Goal: Information Seeking & Learning: Learn about a topic

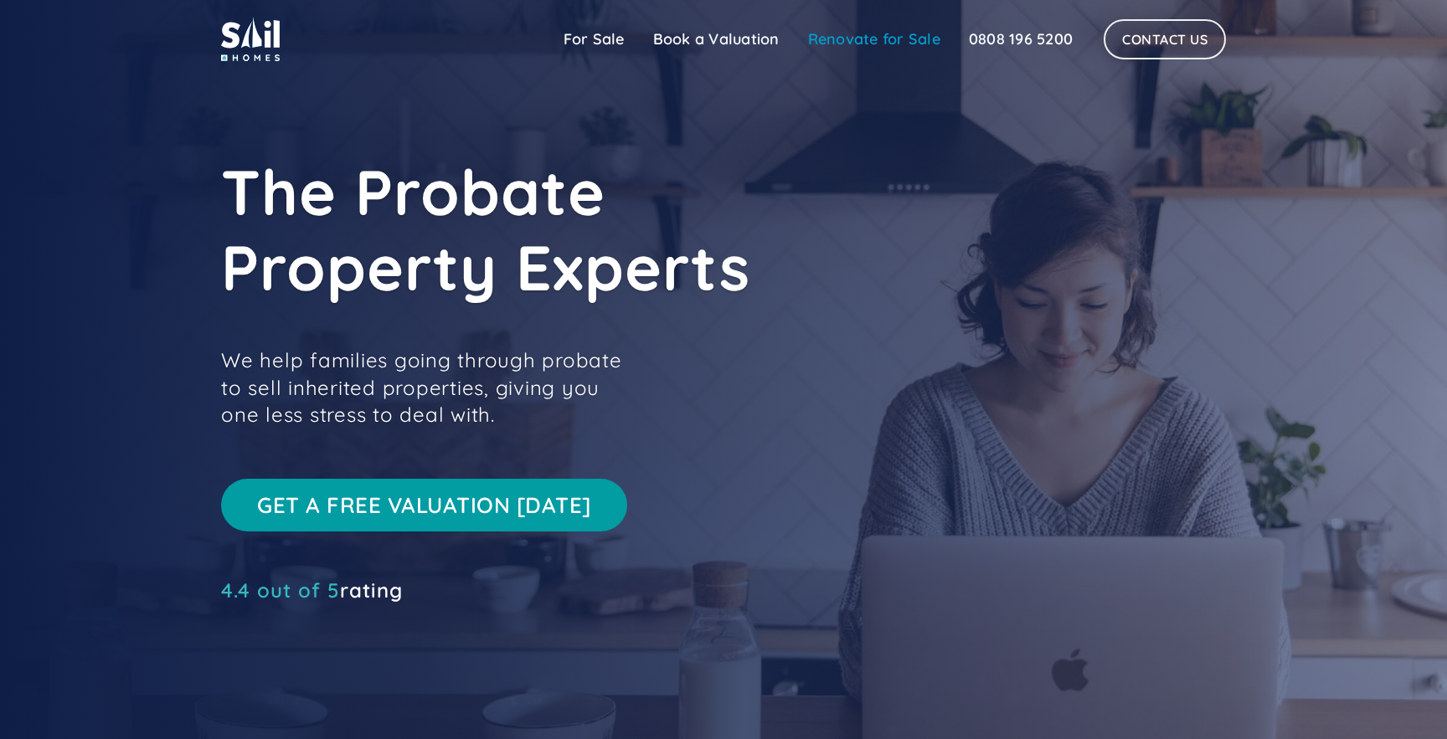
click at [915, 30] on link "Renovate for Sale" at bounding box center [874, 39] width 161 height 33
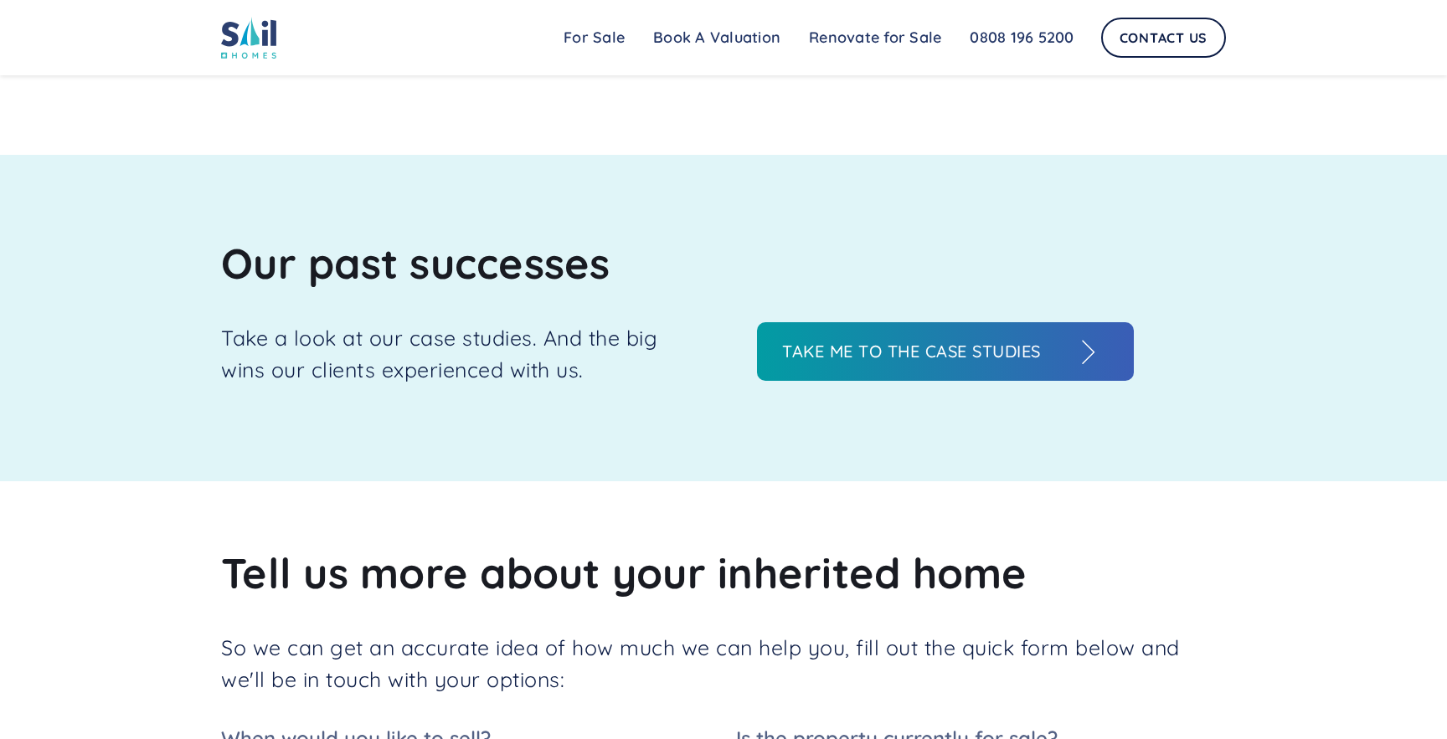
scroll to position [1824, 0]
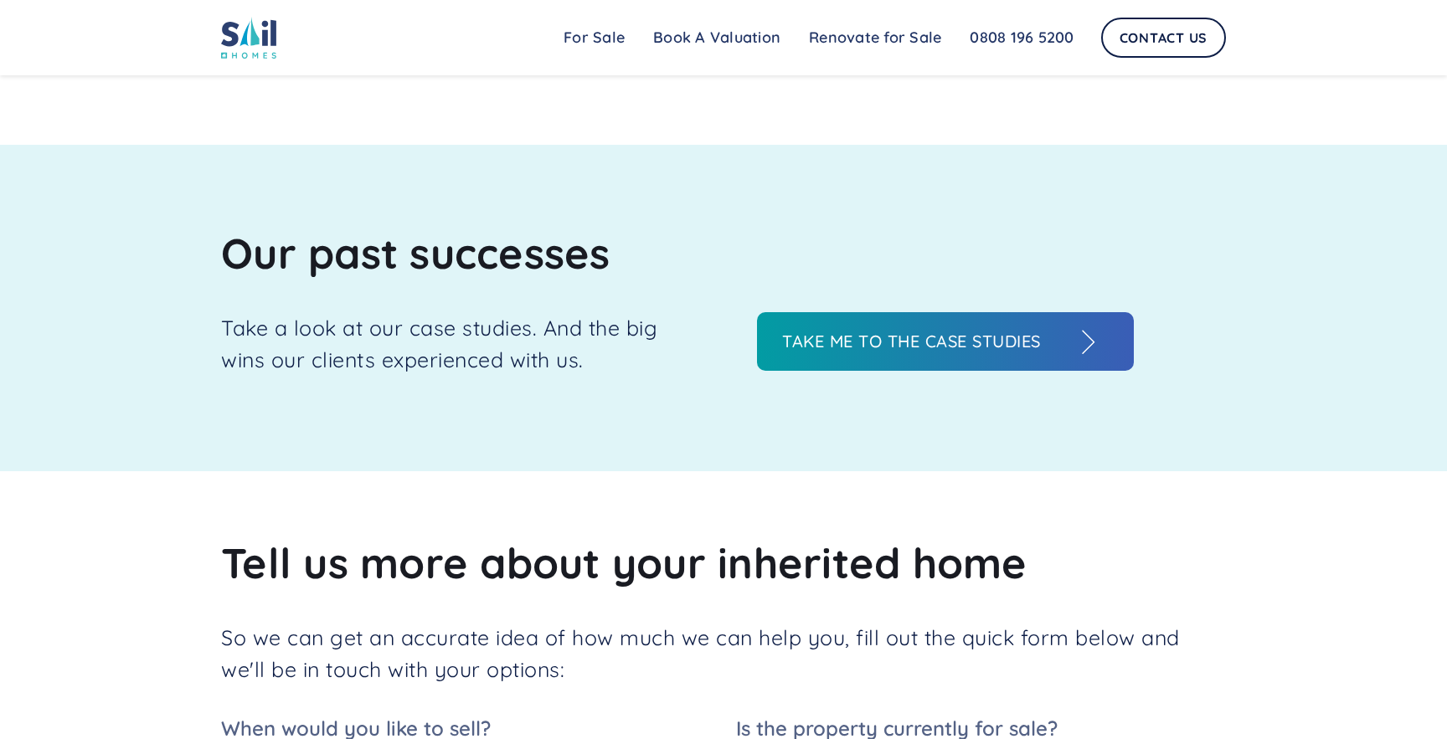
click at [939, 334] on h3 "Take me to the case studies" at bounding box center [928, 341] width 293 height 25
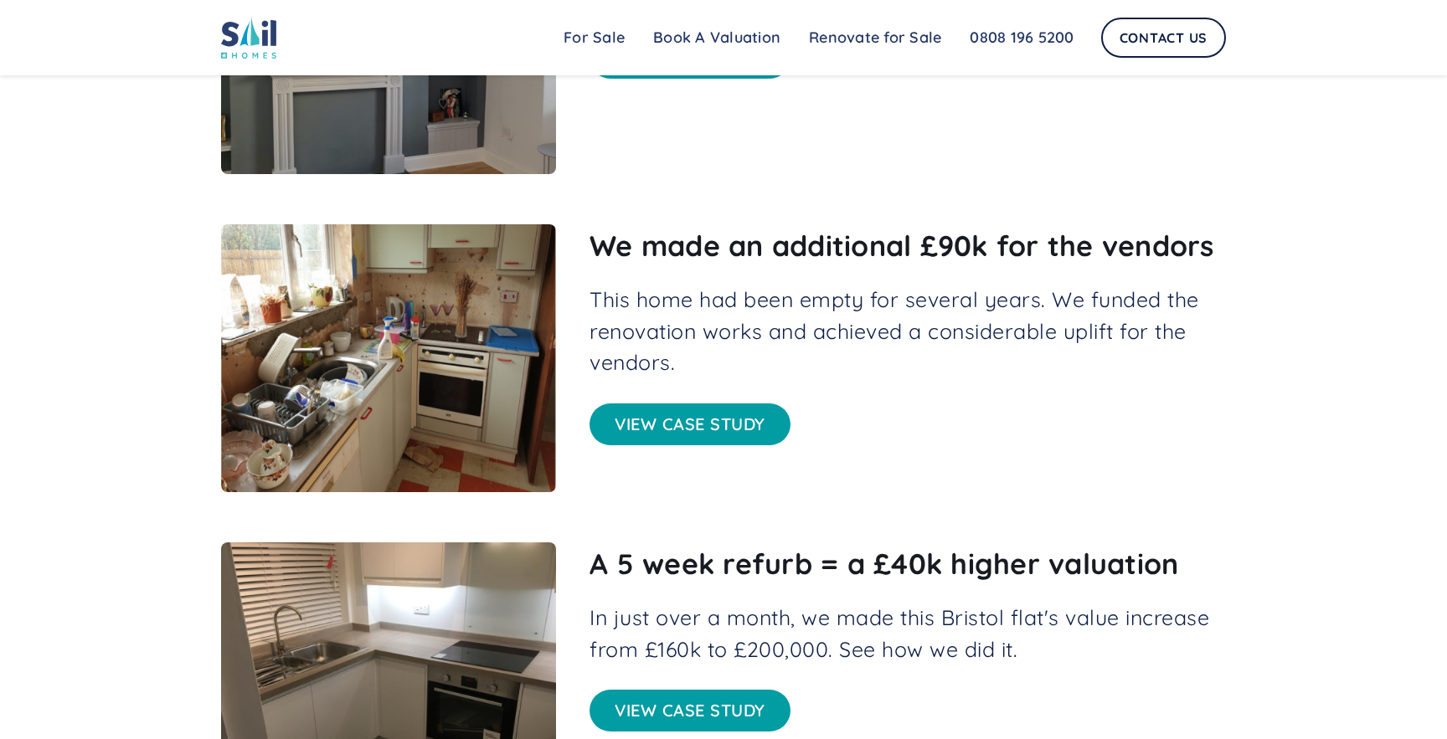
scroll to position [765, 0]
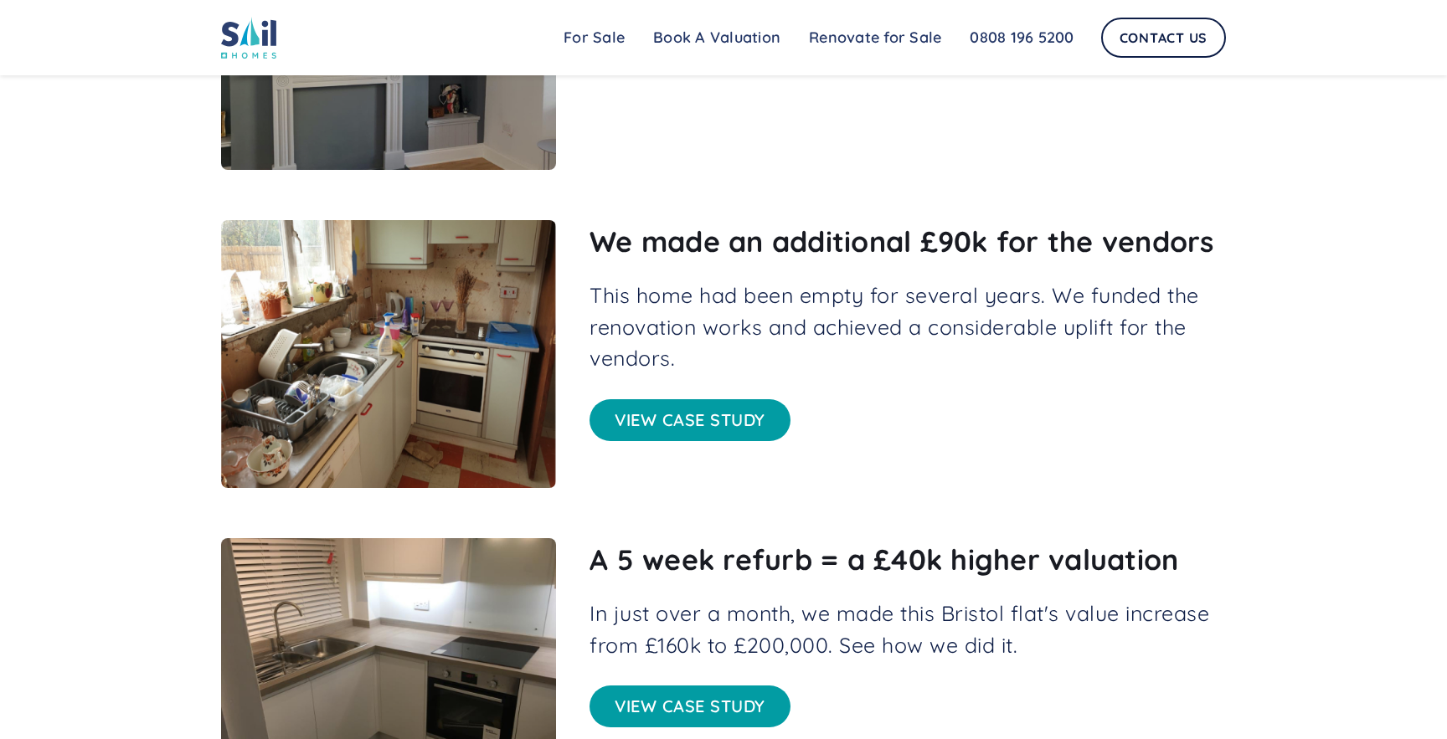
click at [681, 420] on link "View case study" at bounding box center [689, 420] width 201 height 42
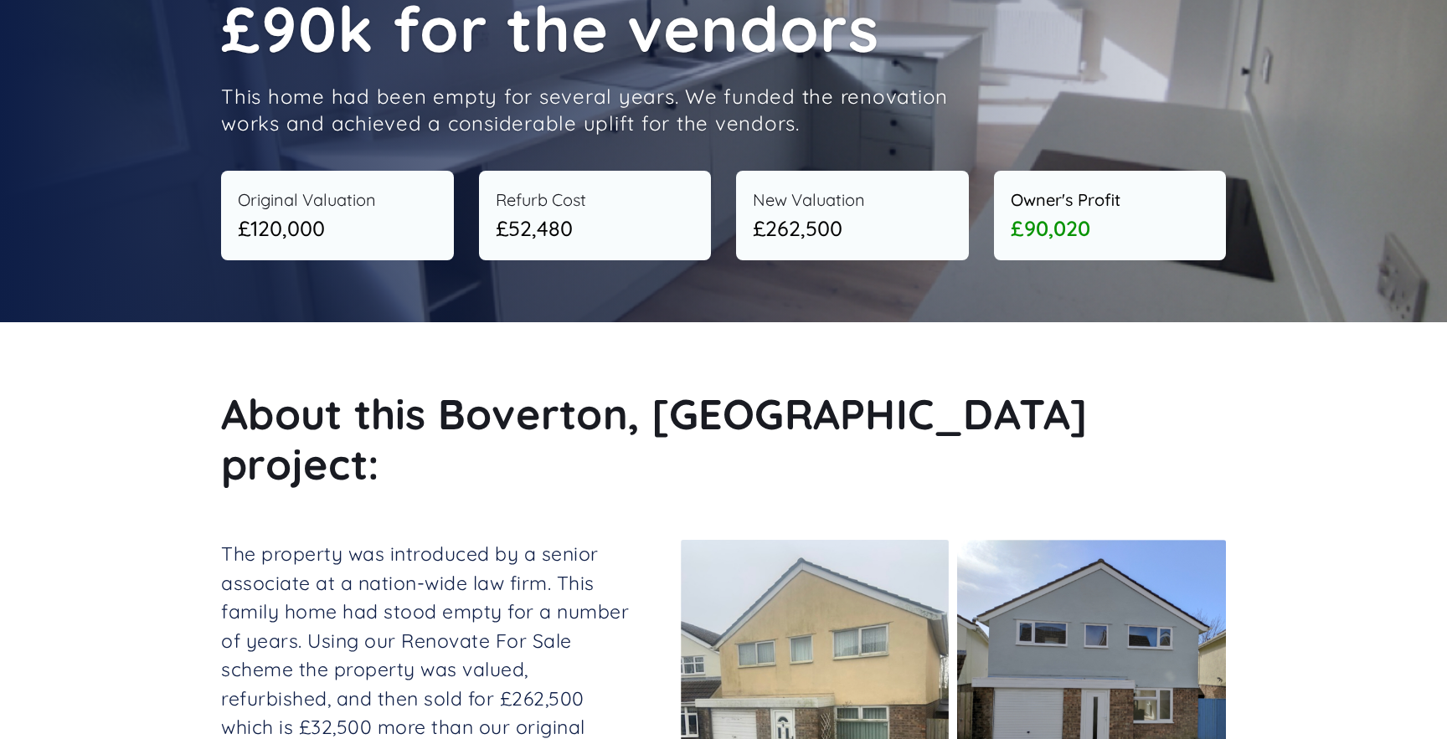
scroll to position [202, 0]
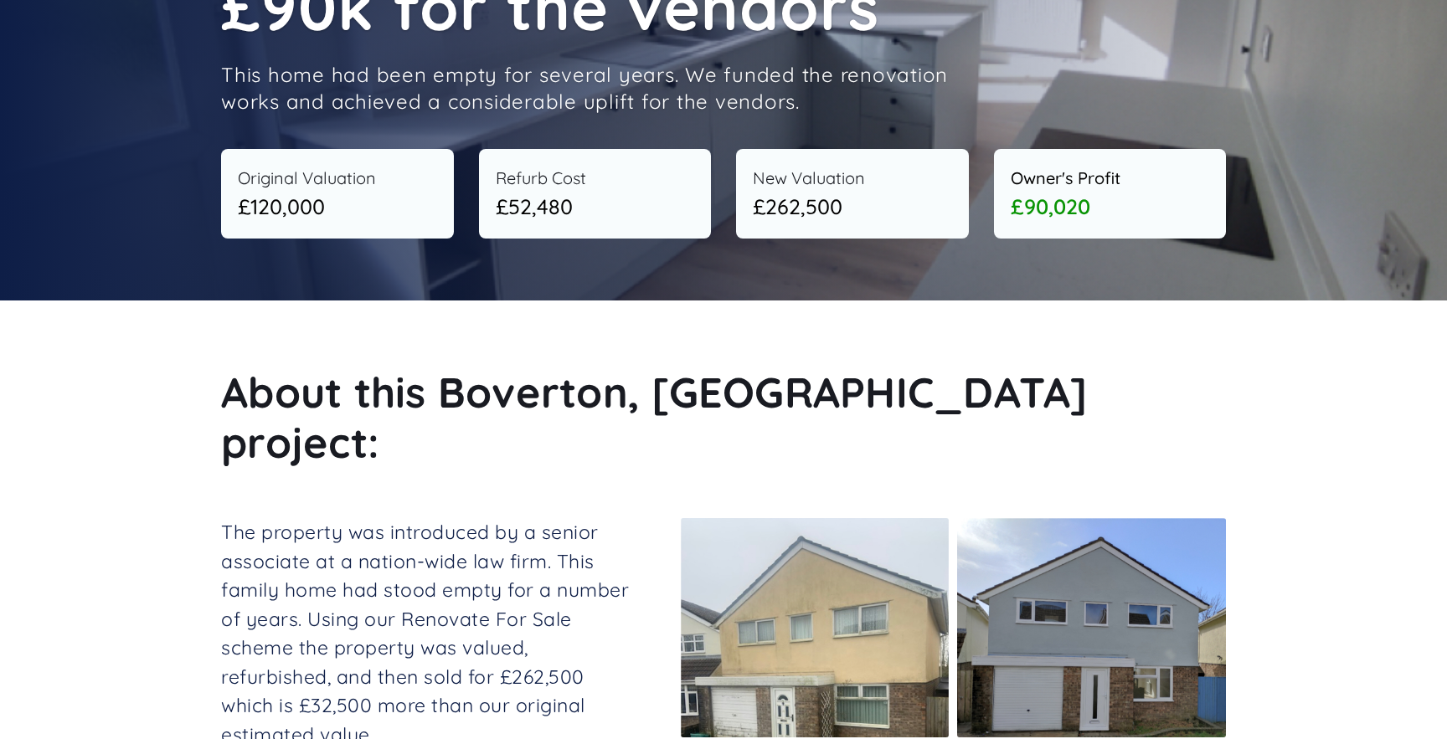
click at [565, 390] on h2 "About this Boverton, [GEOGRAPHIC_DATA] project:" at bounding box center [723, 417] width 1005 height 100
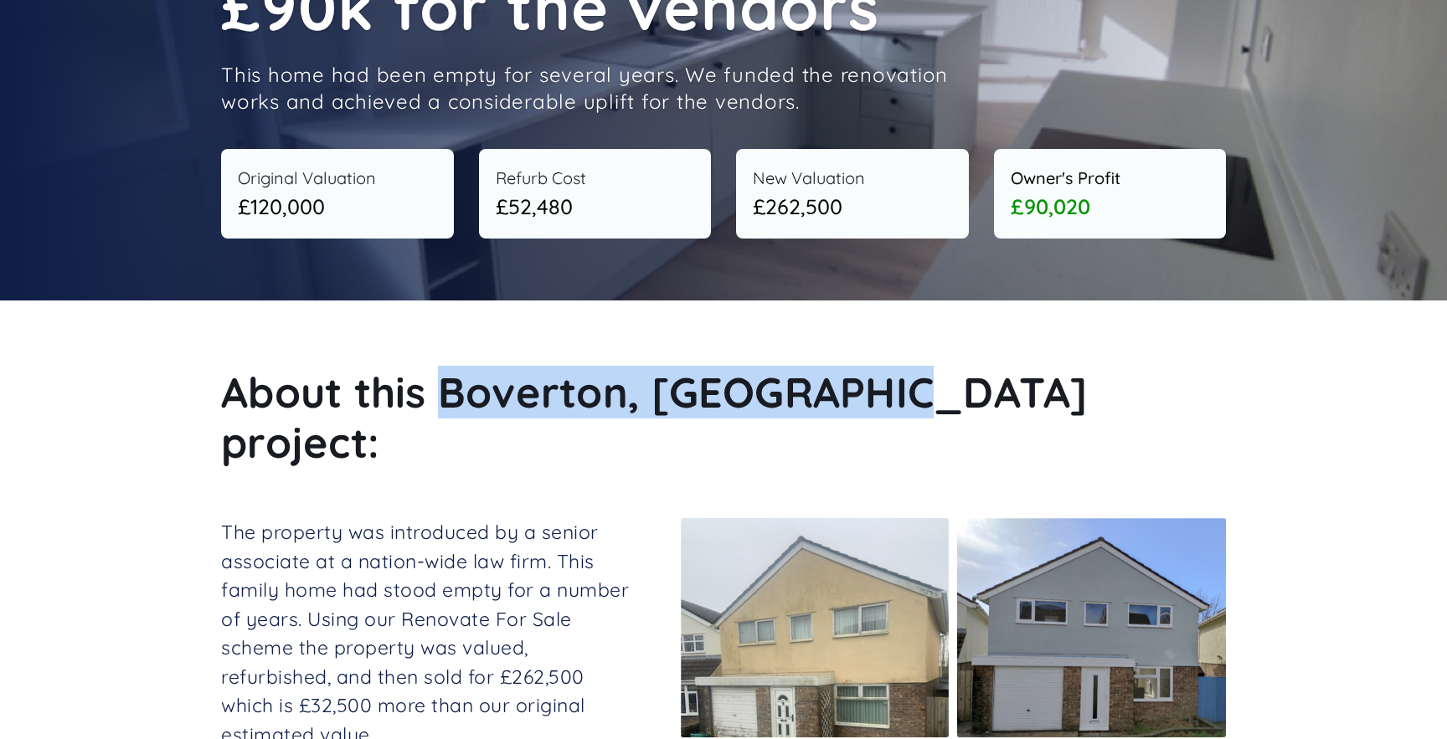
drag, startPoint x: 565, startPoint y: 390, endPoint x: 840, endPoint y: 383, distance: 275.5
click at [840, 383] on h2 "About this Boverton, [GEOGRAPHIC_DATA] project:" at bounding box center [723, 417] width 1005 height 100
copy h2 "Boverton, [GEOGRAPHIC_DATA]"
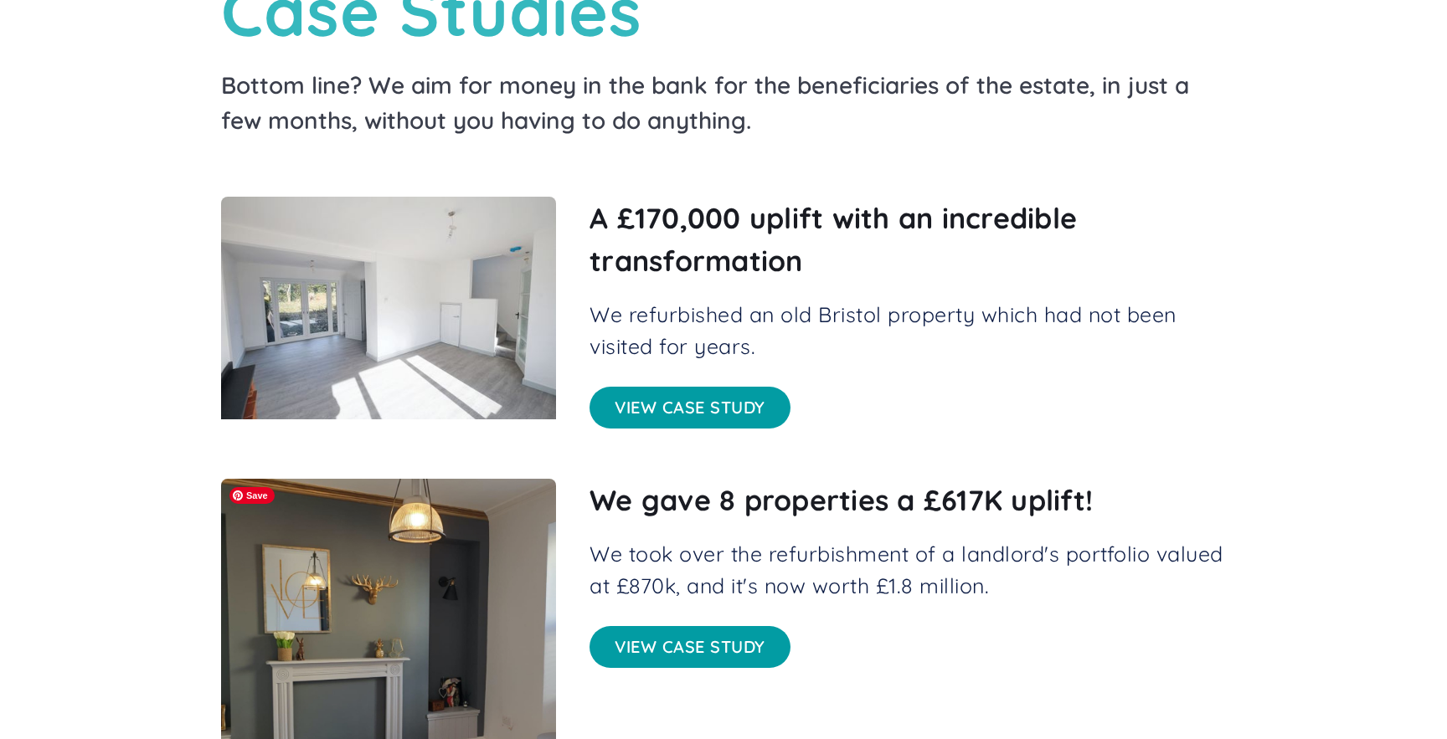
scroll to position [169, 0]
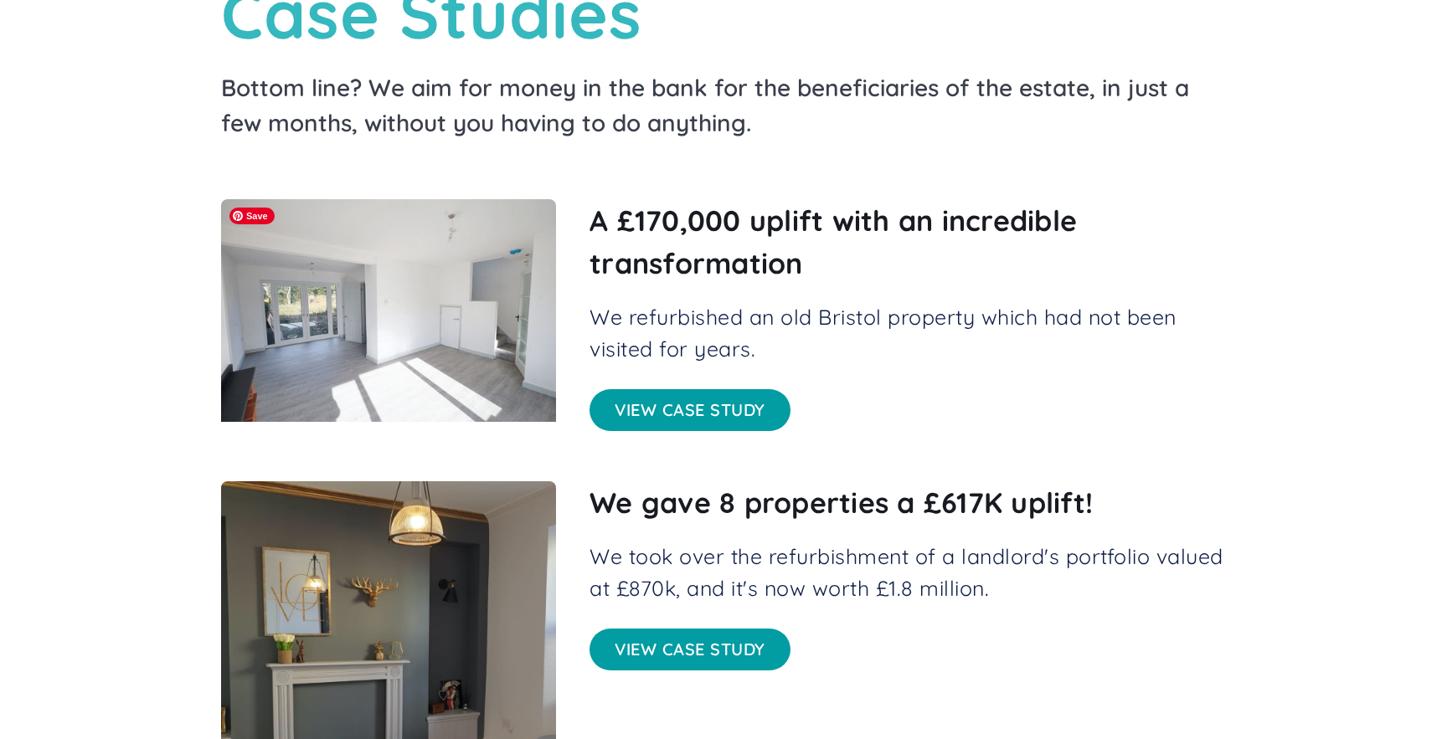
click at [462, 290] on img at bounding box center [388, 310] width 335 height 223
click at [699, 419] on link "View case study" at bounding box center [689, 410] width 201 height 42
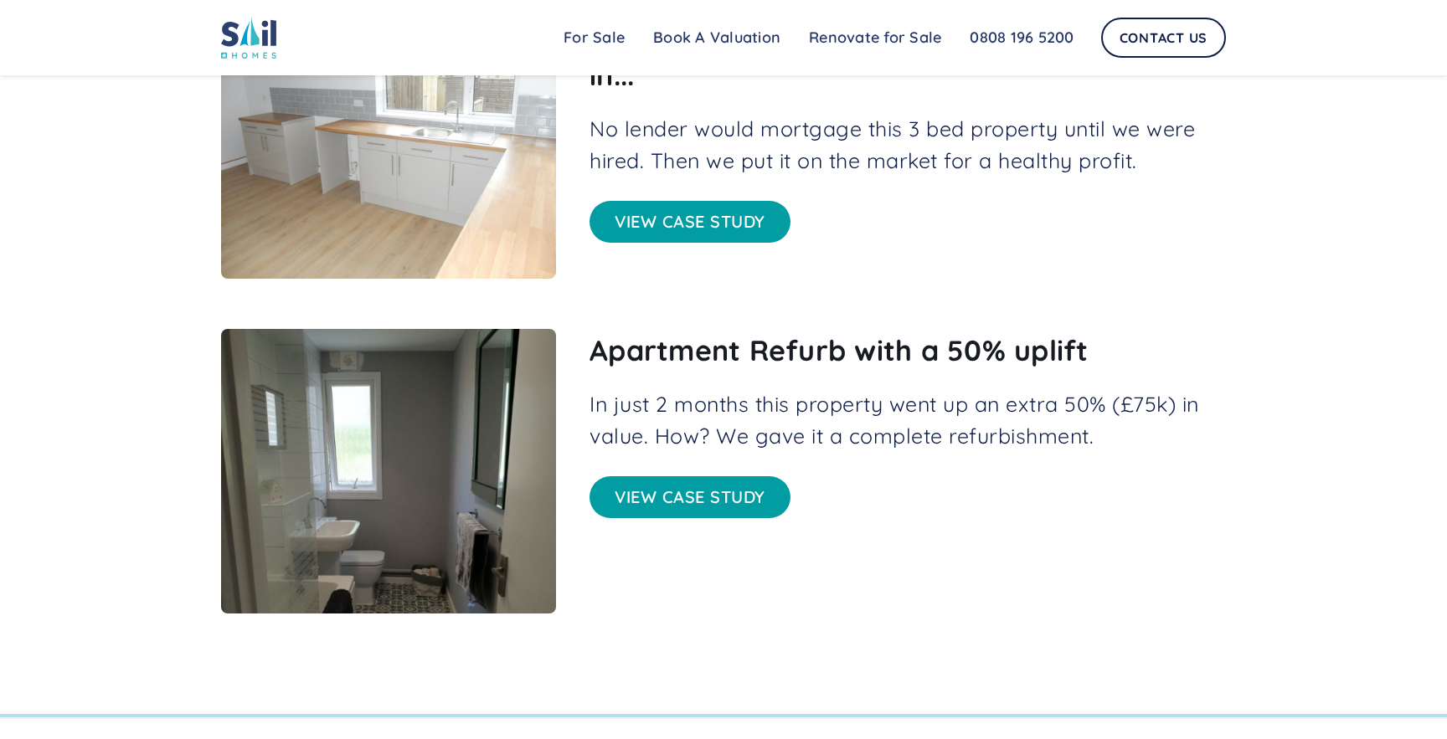
scroll to position [1496, 0]
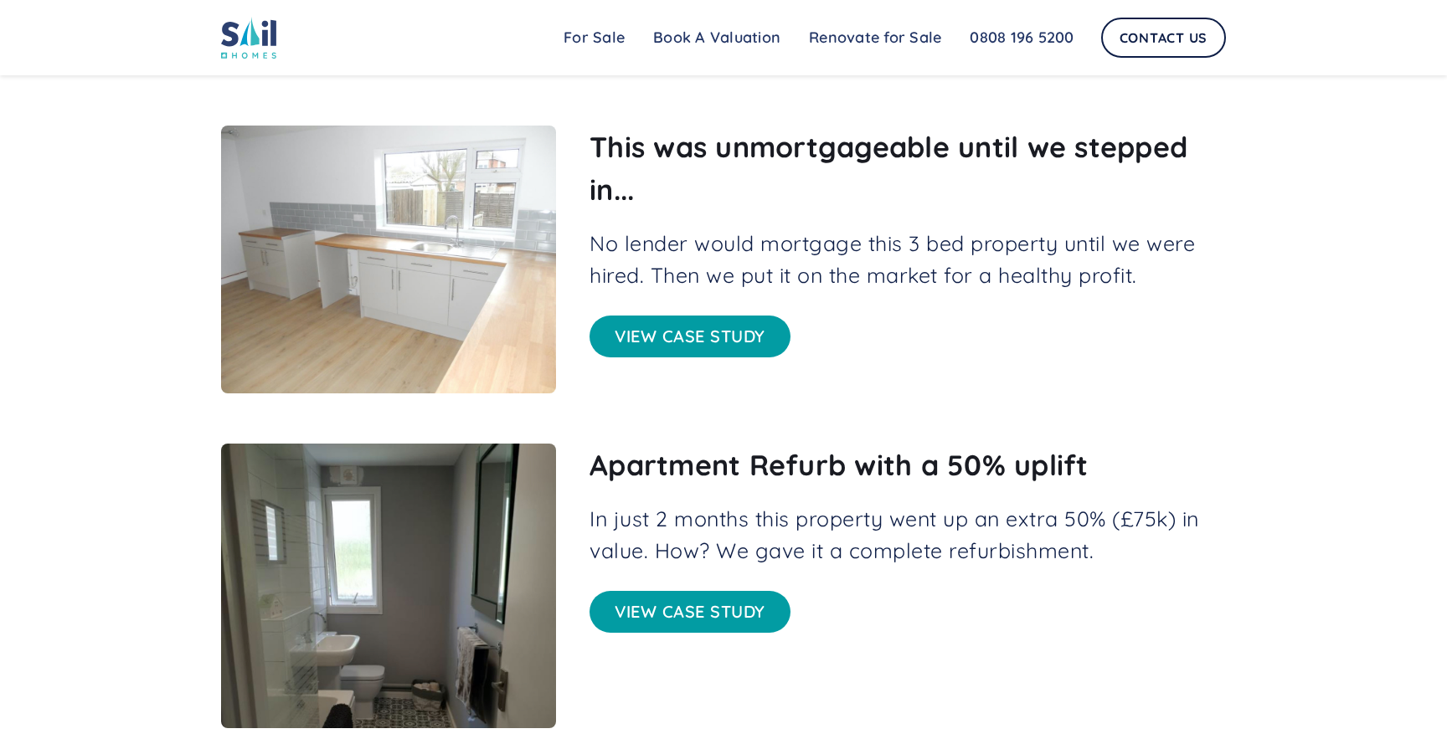
click at [680, 326] on link "View case study" at bounding box center [689, 337] width 201 height 42
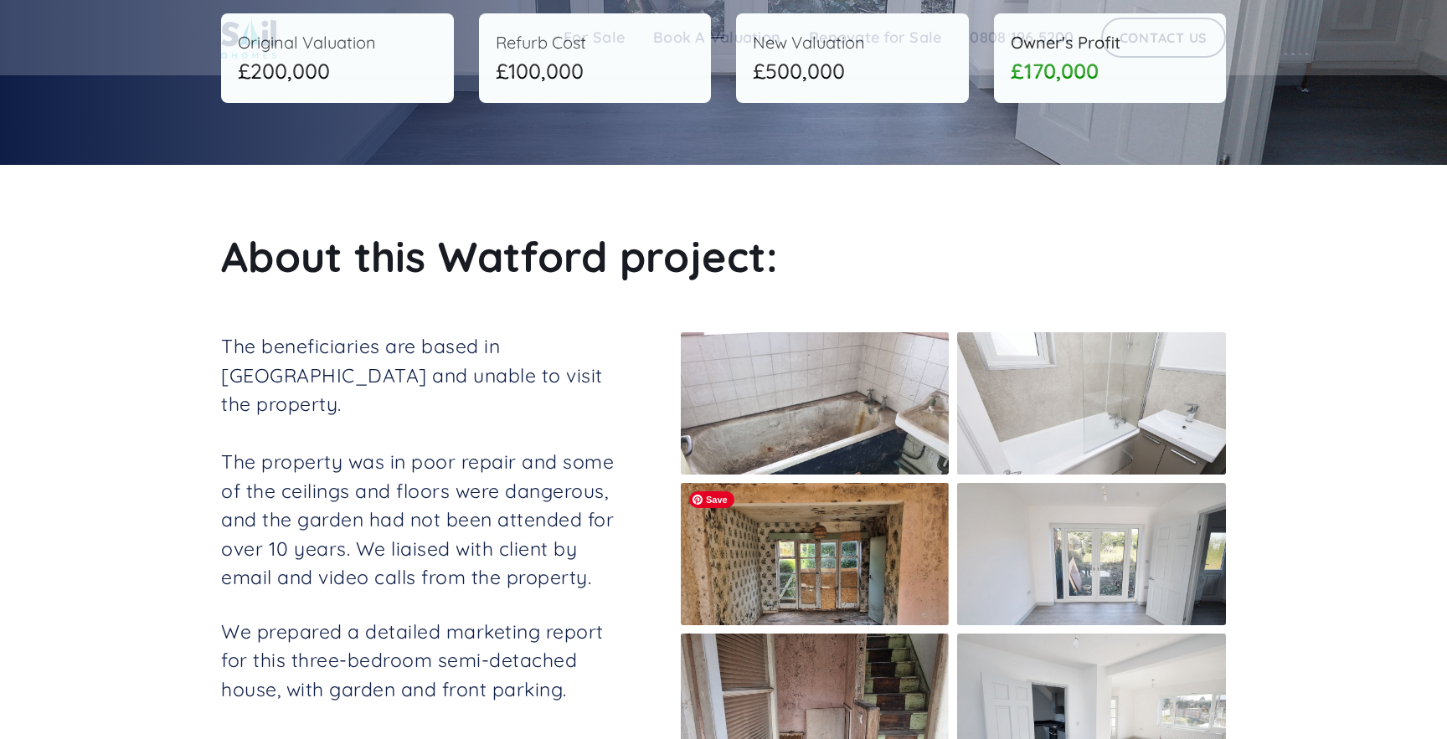
scroll to position [335, 0]
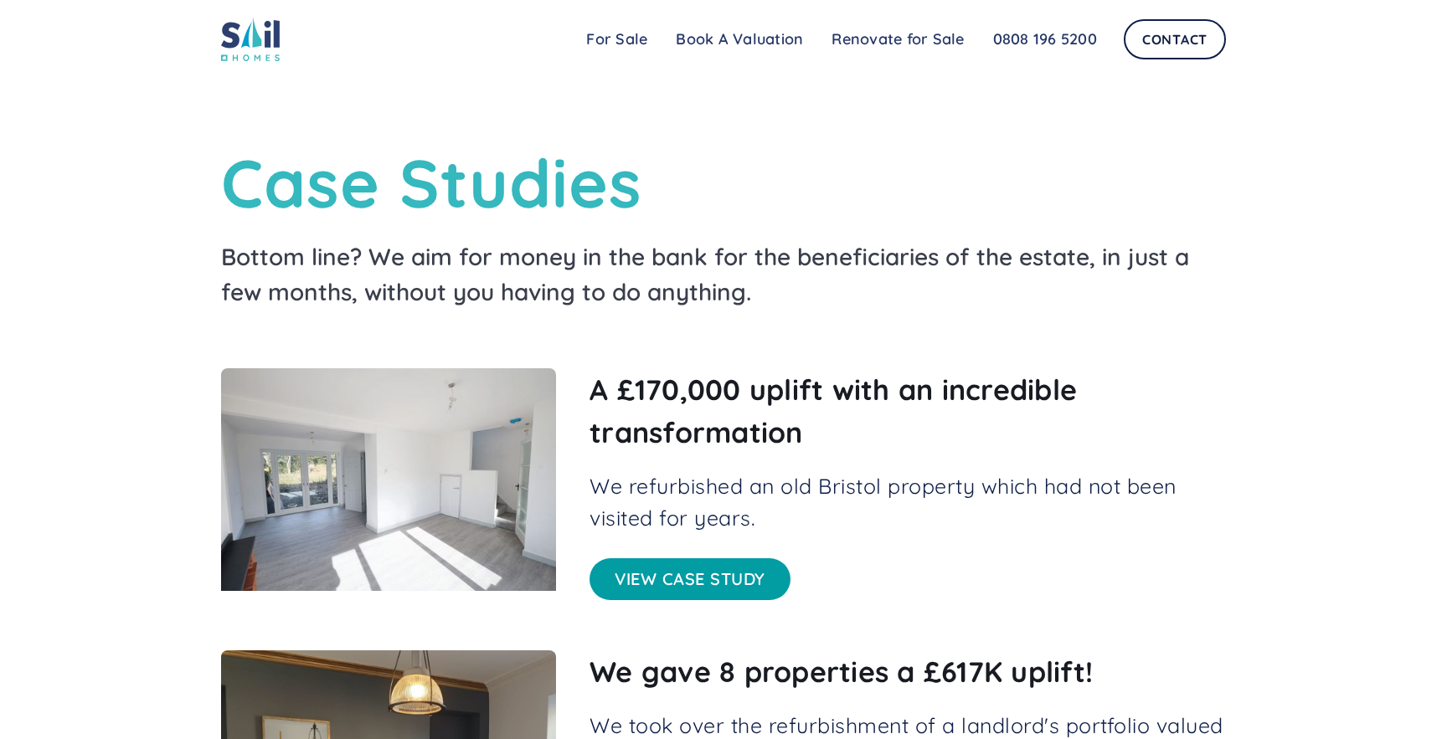
click at [675, 575] on link "View case study" at bounding box center [689, 579] width 201 height 42
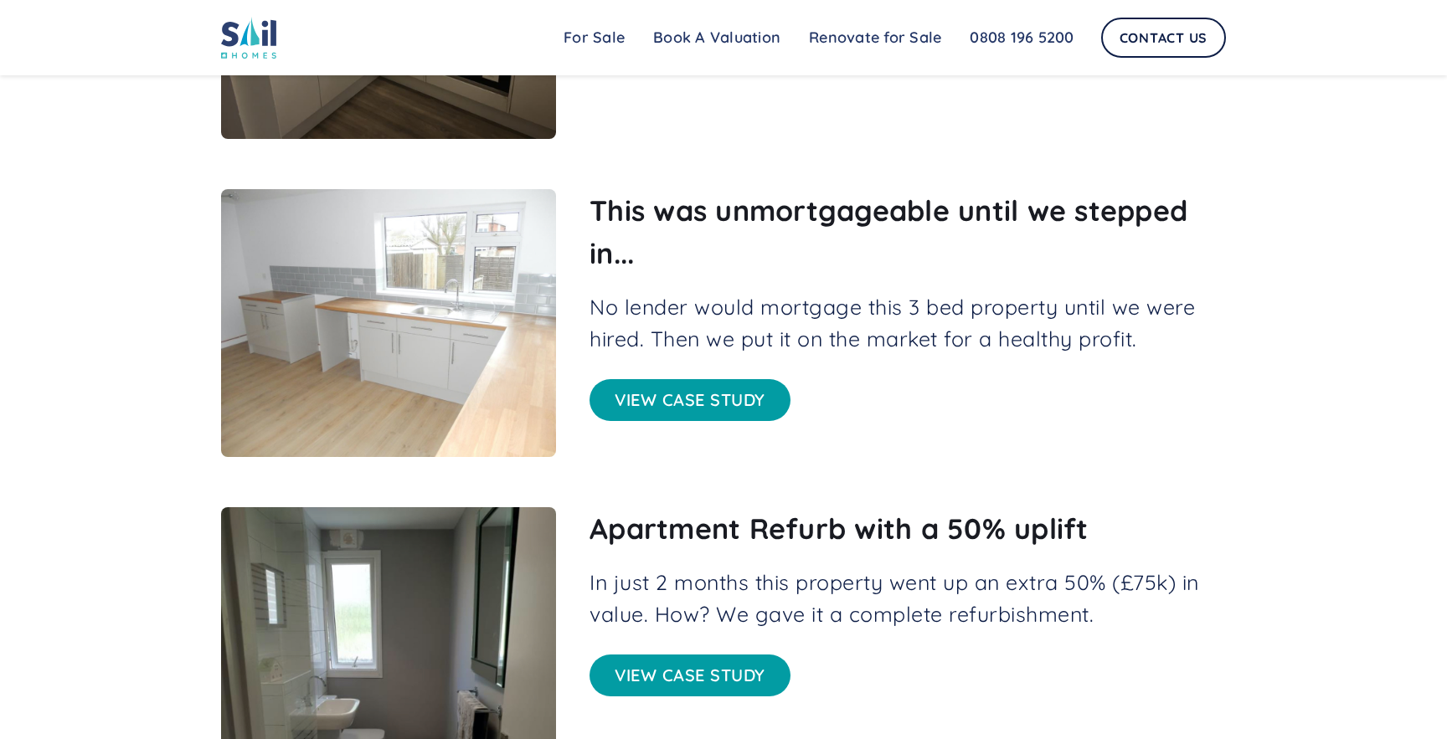
scroll to position [1434, 0]
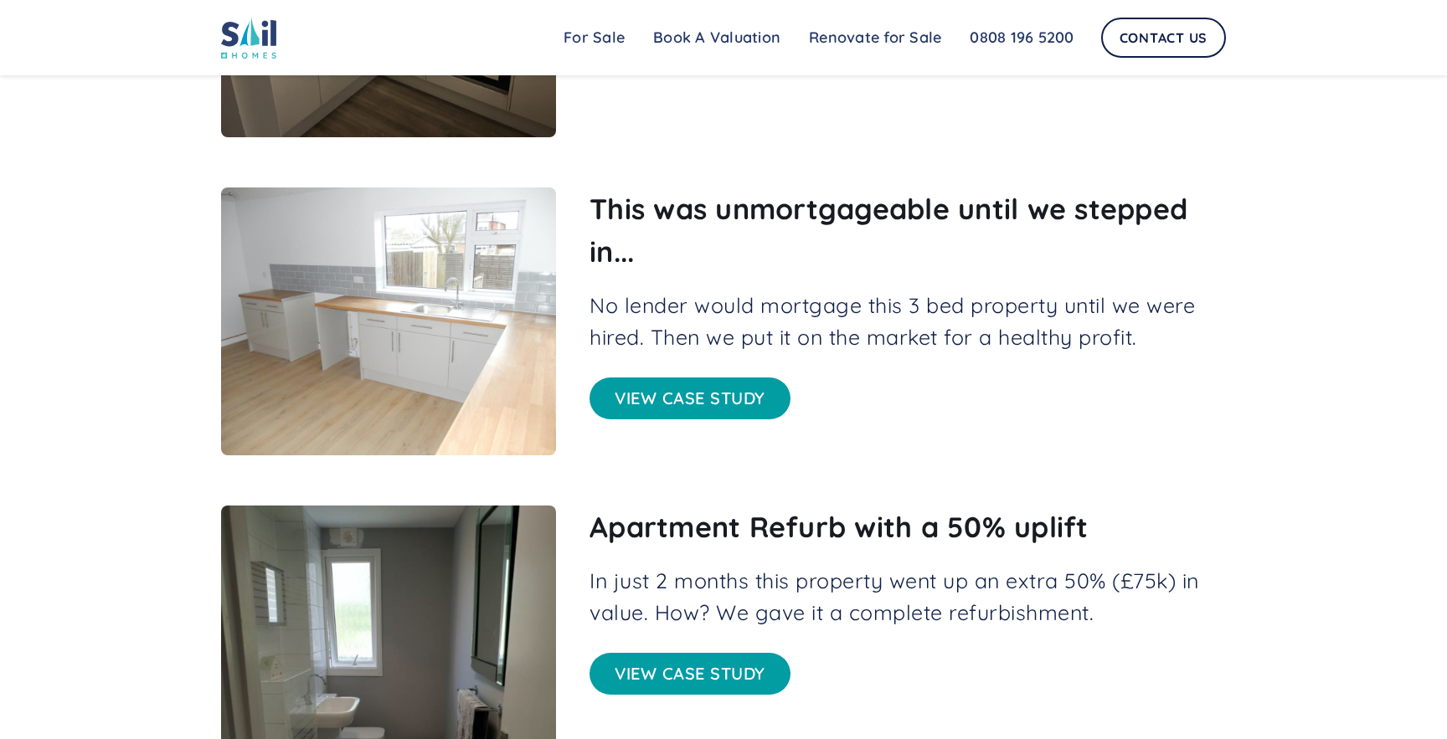
click at [712, 381] on link "View case study" at bounding box center [689, 399] width 201 height 42
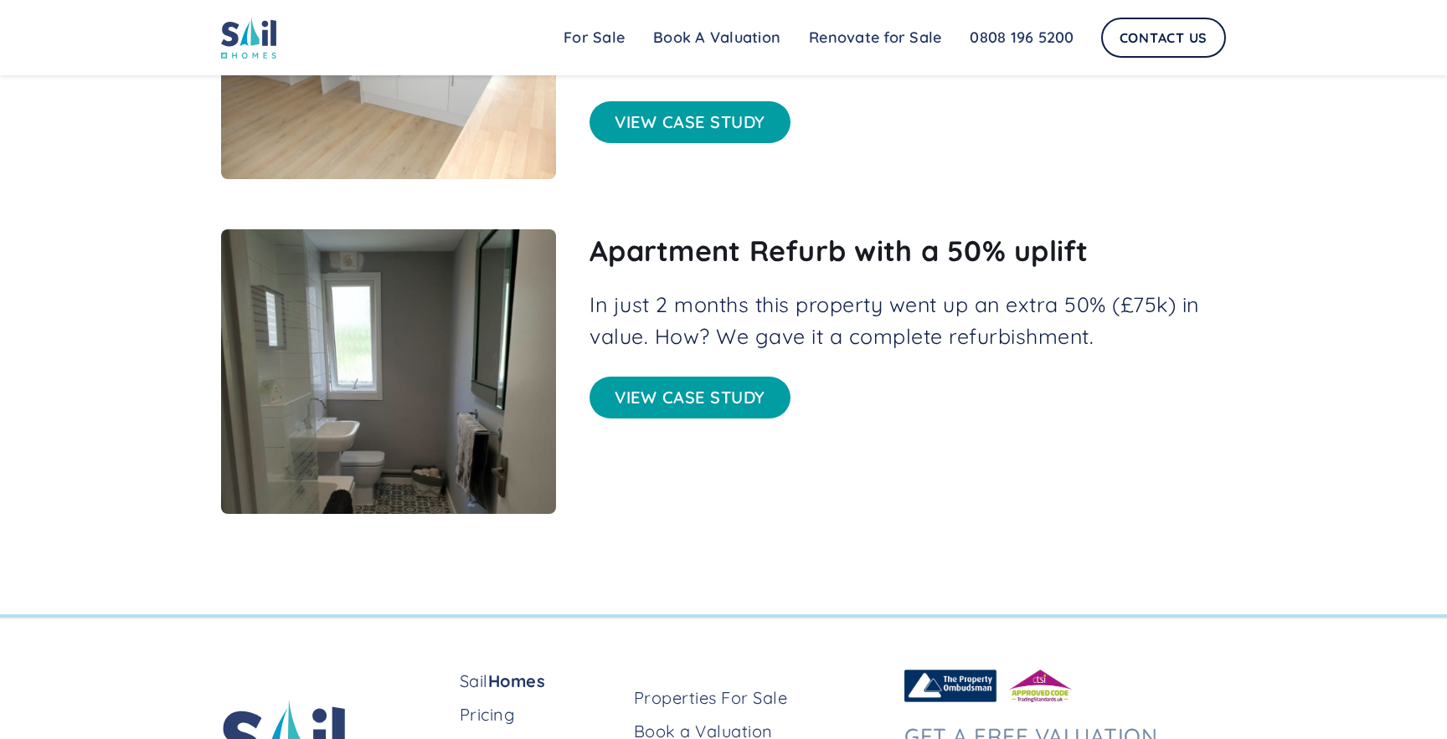
scroll to position [1724, 0]
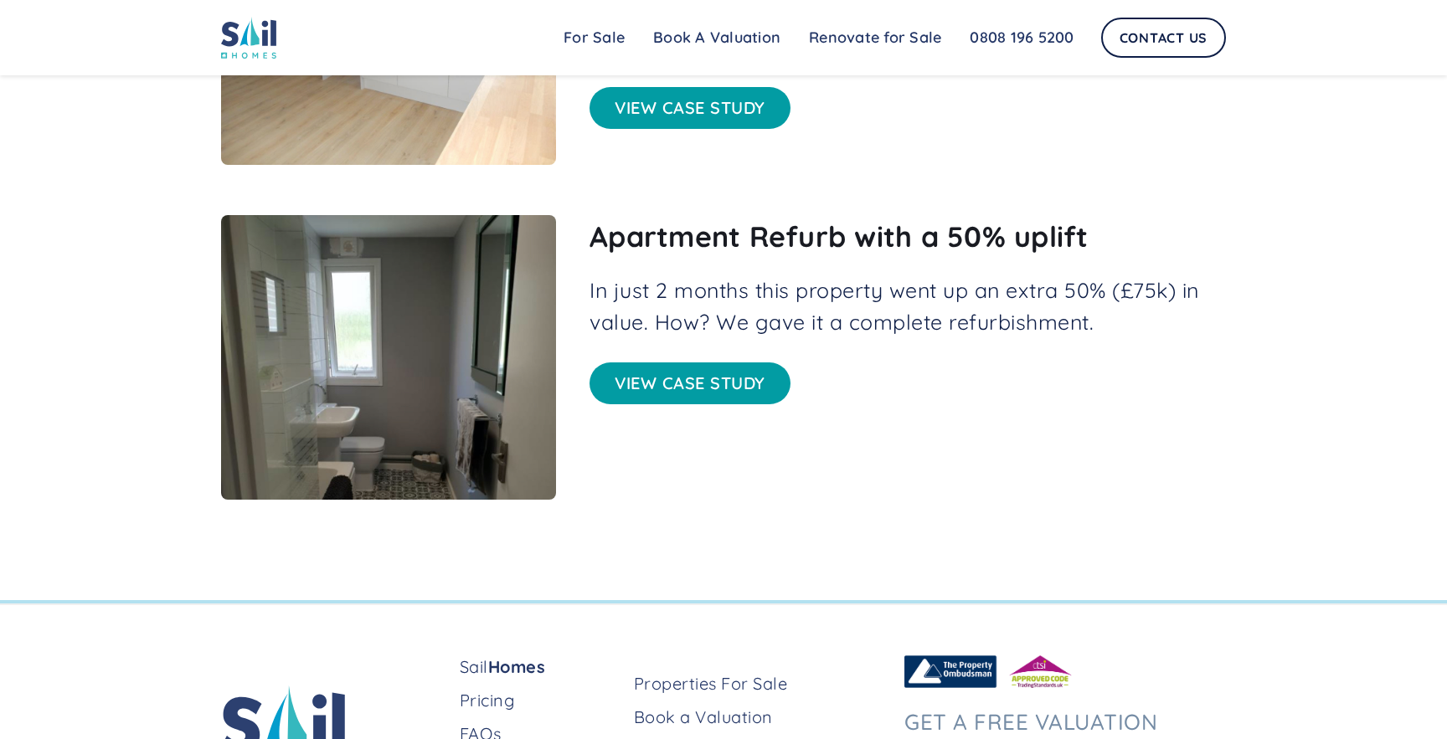
click at [704, 370] on link "View case study" at bounding box center [689, 383] width 201 height 42
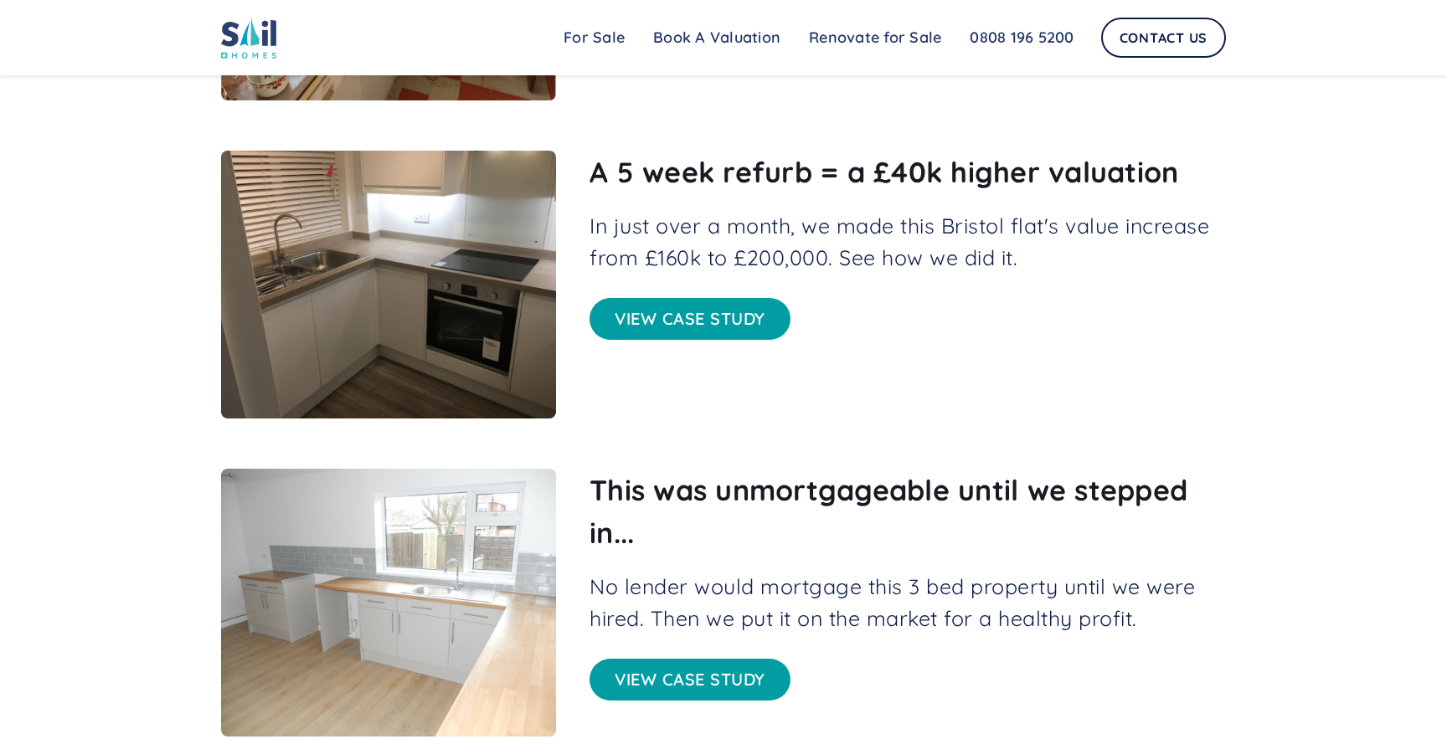
scroll to position [1097, 0]
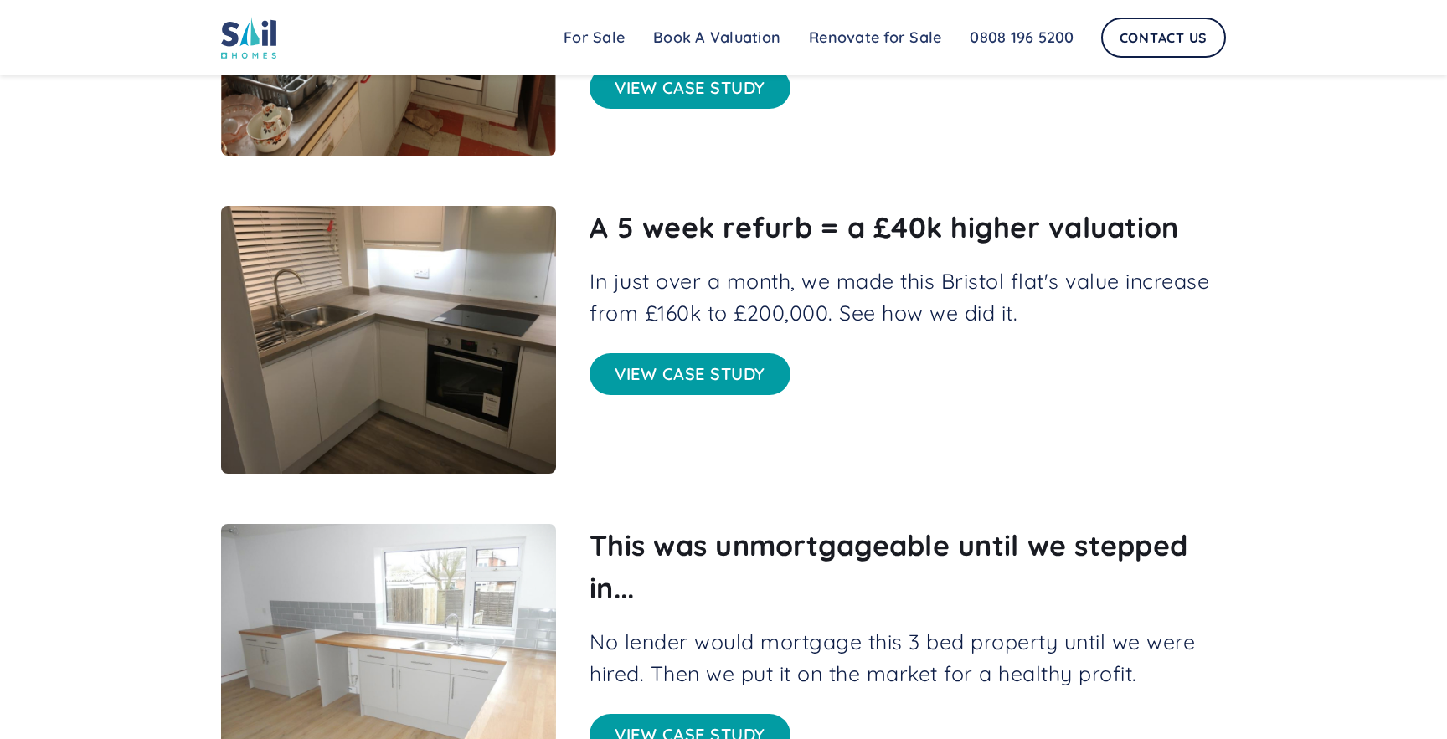
drag, startPoint x: 678, startPoint y: 395, endPoint x: 686, endPoint y: 388, distance: 11.3
click at [678, 395] on div "A 5 week refurb = a £40k higher valuation In just over a month, we made this Br…" at bounding box center [907, 340] width 636 height 268
click at [689, 375] on link "View case study" at bounding box center [689, 374] width 201 height 42
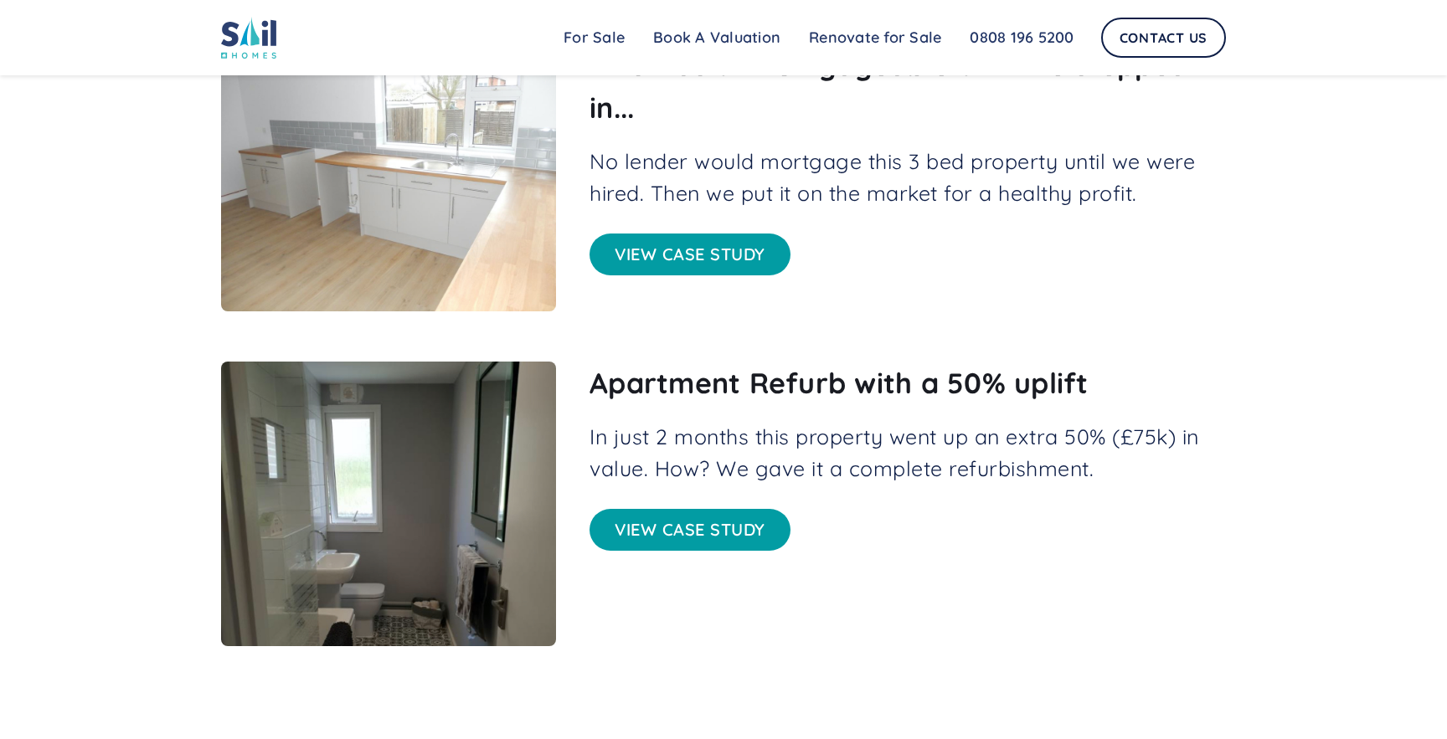
scroll to position [1579, 0]
click at [727, 528] on link "View case study" at bounding box center [689, 529] width 201 height 42
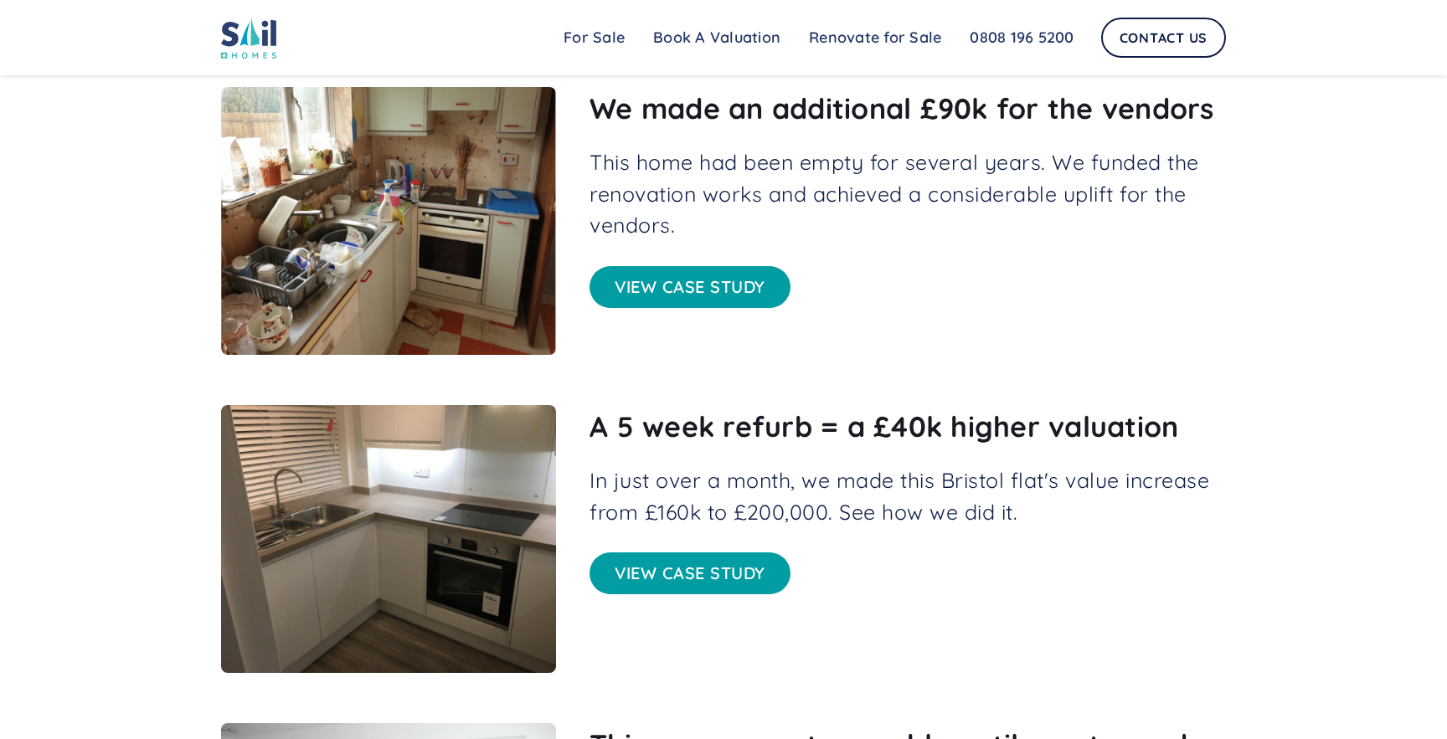
scroll to position [894, 0]
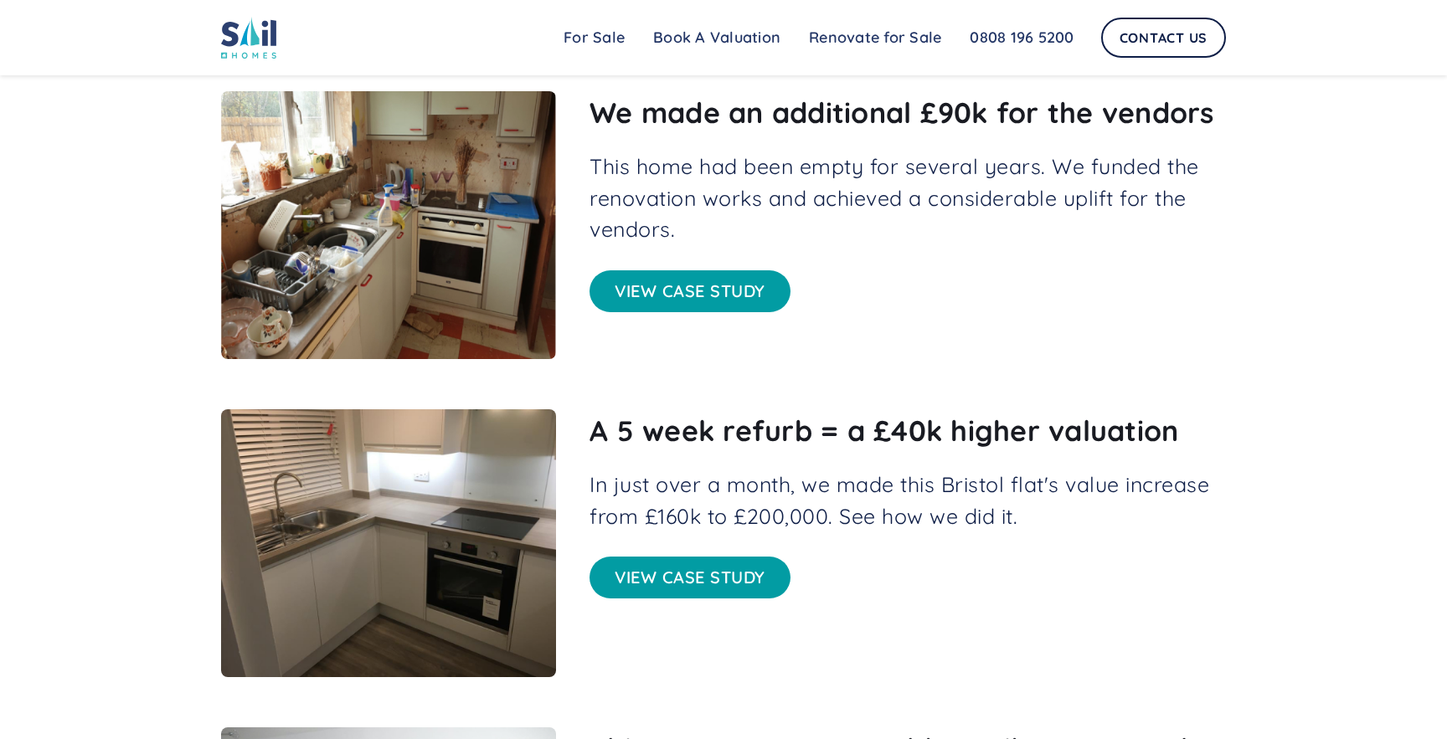
click at [701, 573] on link "View case study" at bounding box center [689, 578] width 201 height 42
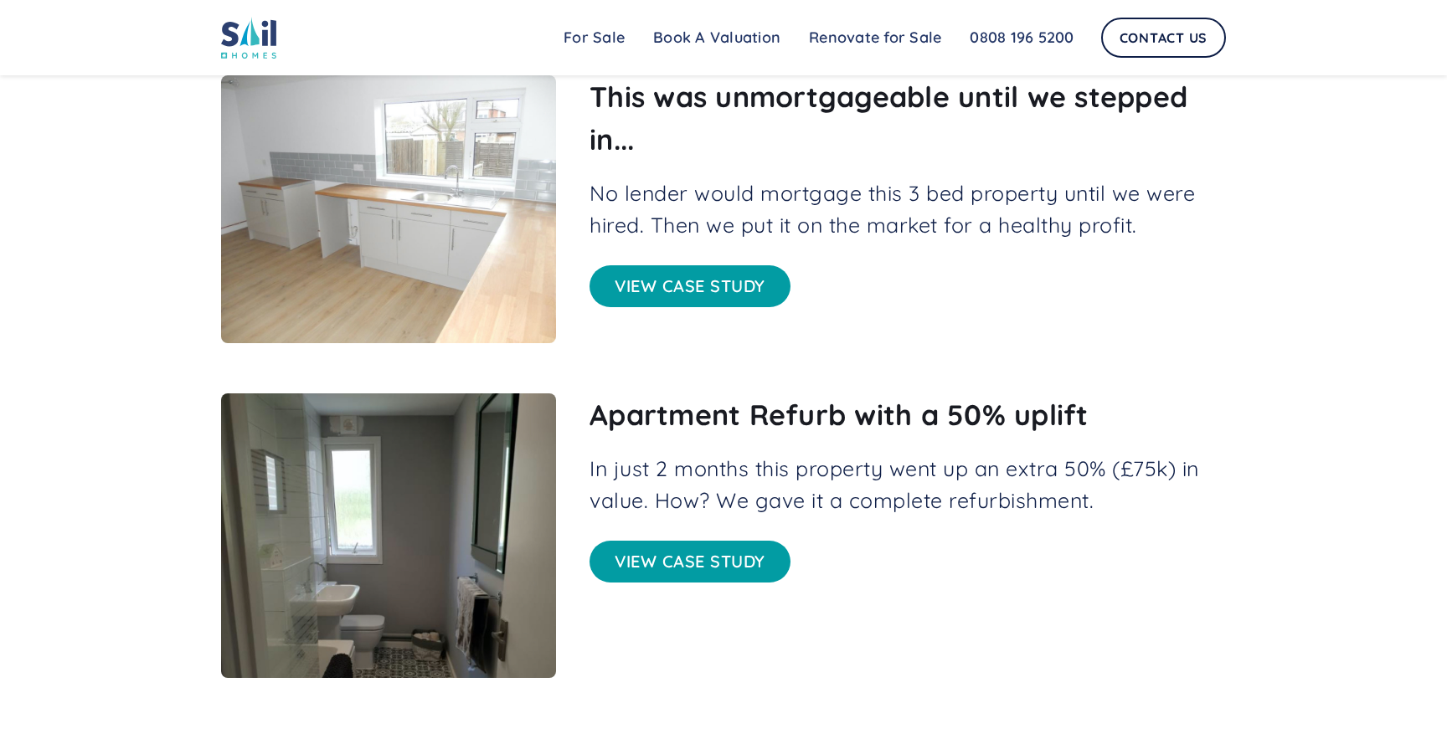
scroll to position [1578, 0]
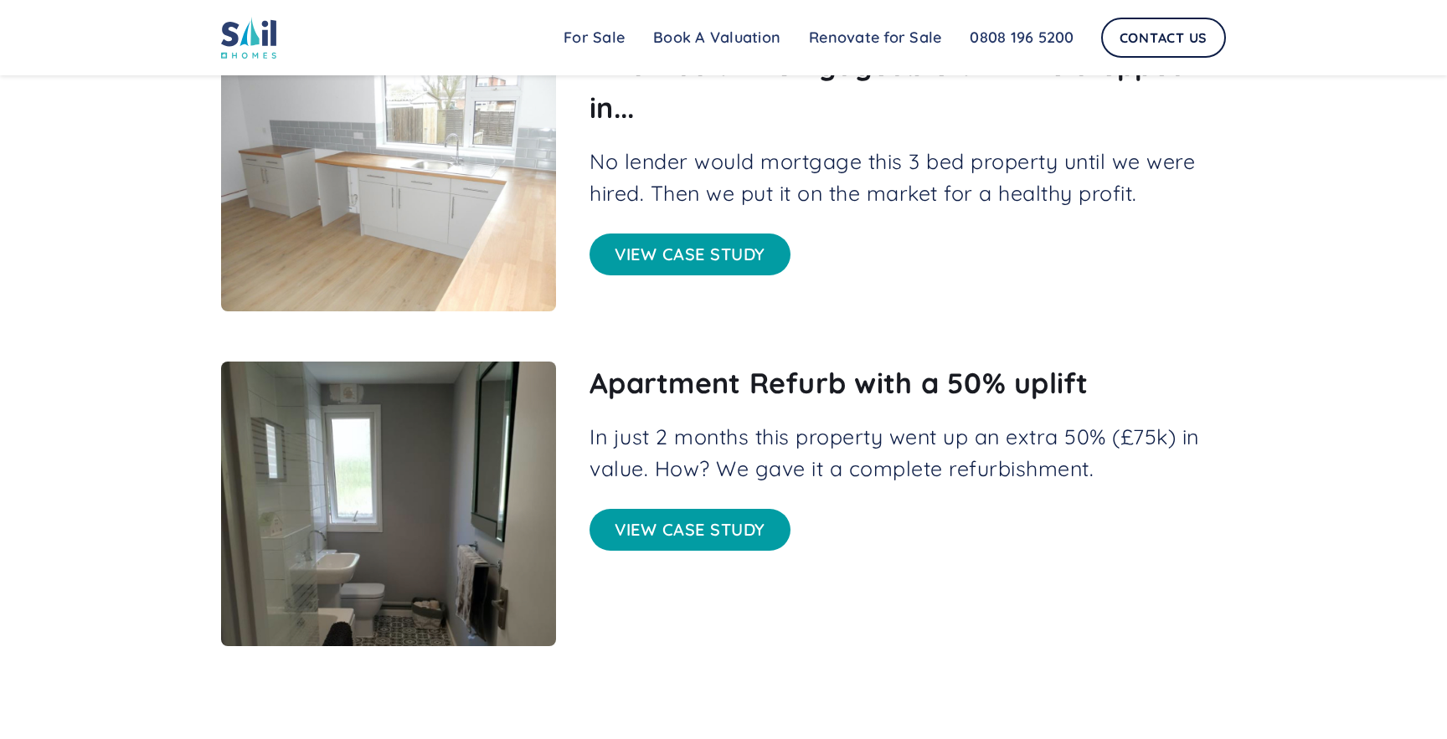
click at [683, 514] on link "View case study" at bounding box center [689, 530] width 201 height 42
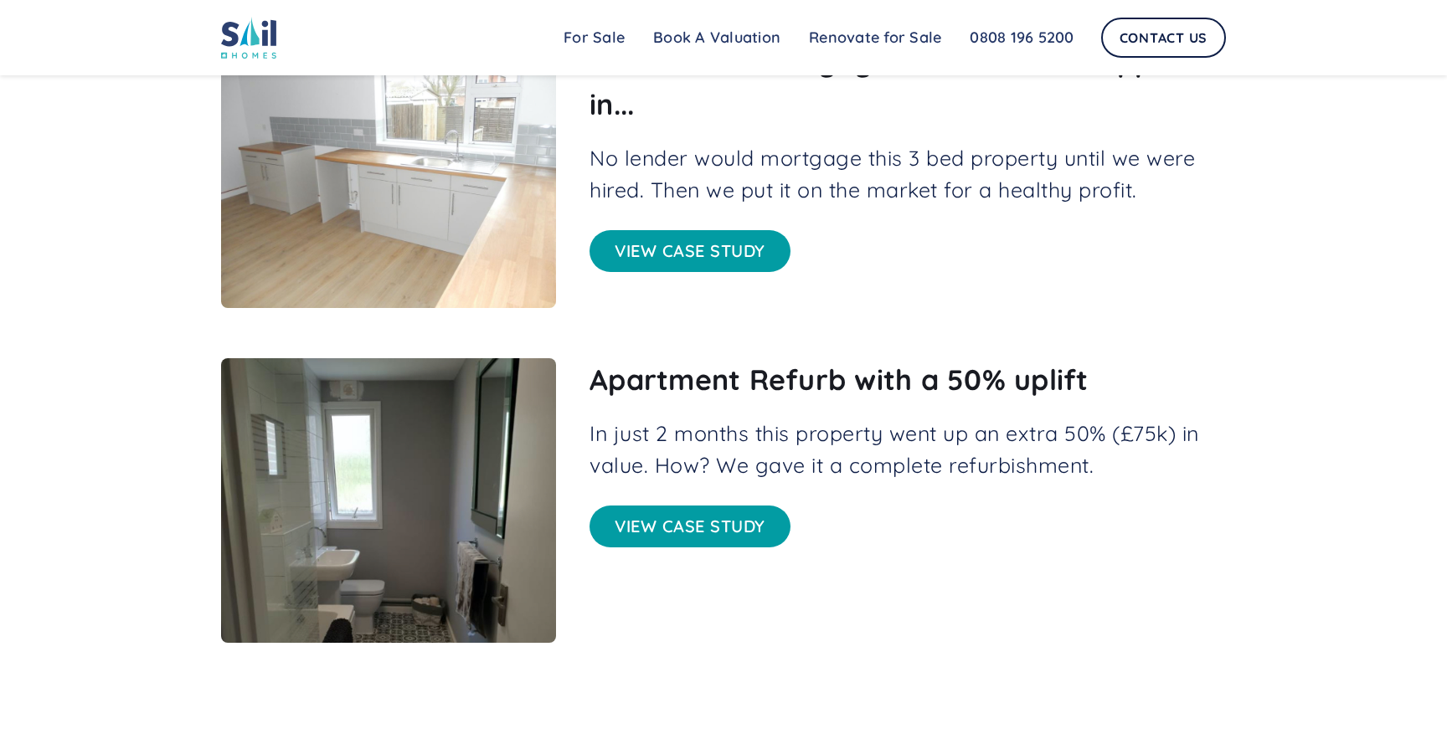
click at [695, 248] on link "View case study" at bounding box center [689, 251] width 201 height 42
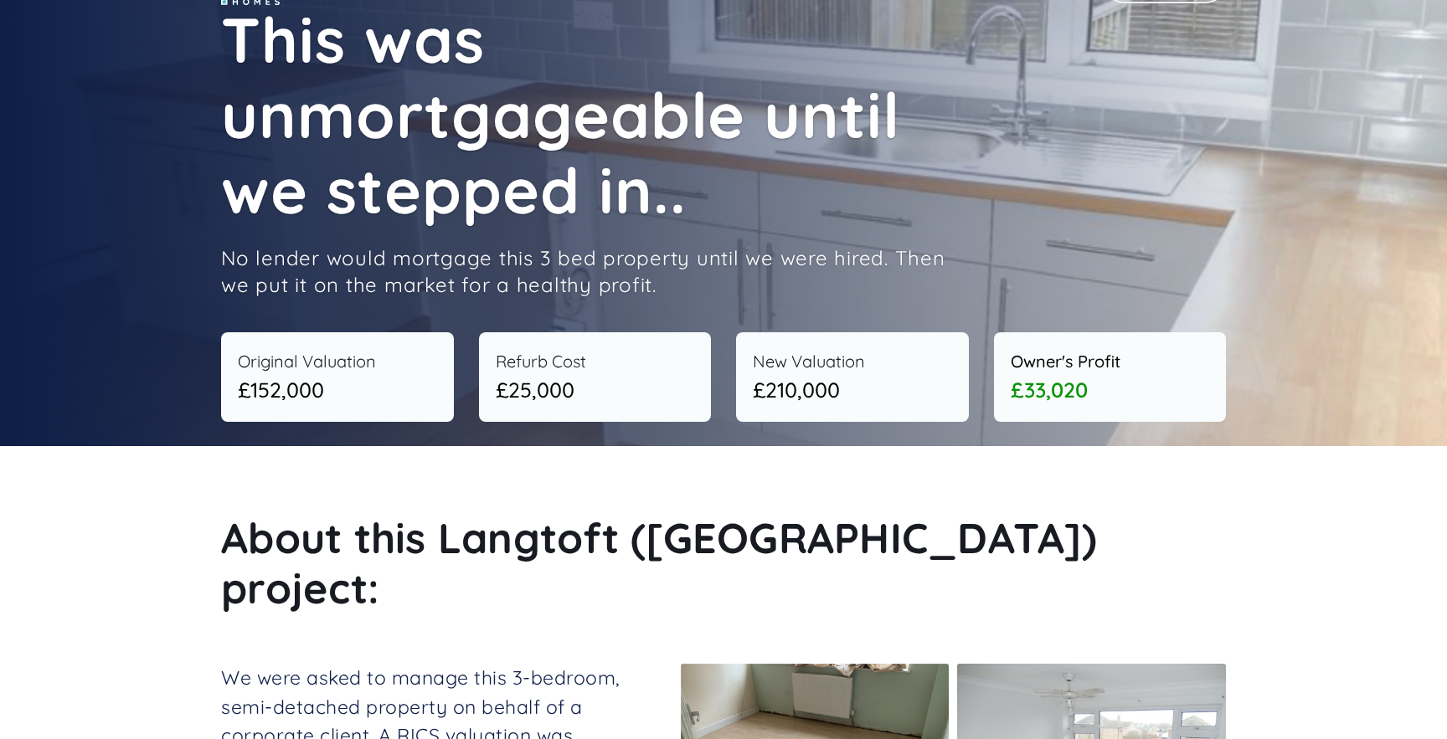
scroll to position [59, 0]
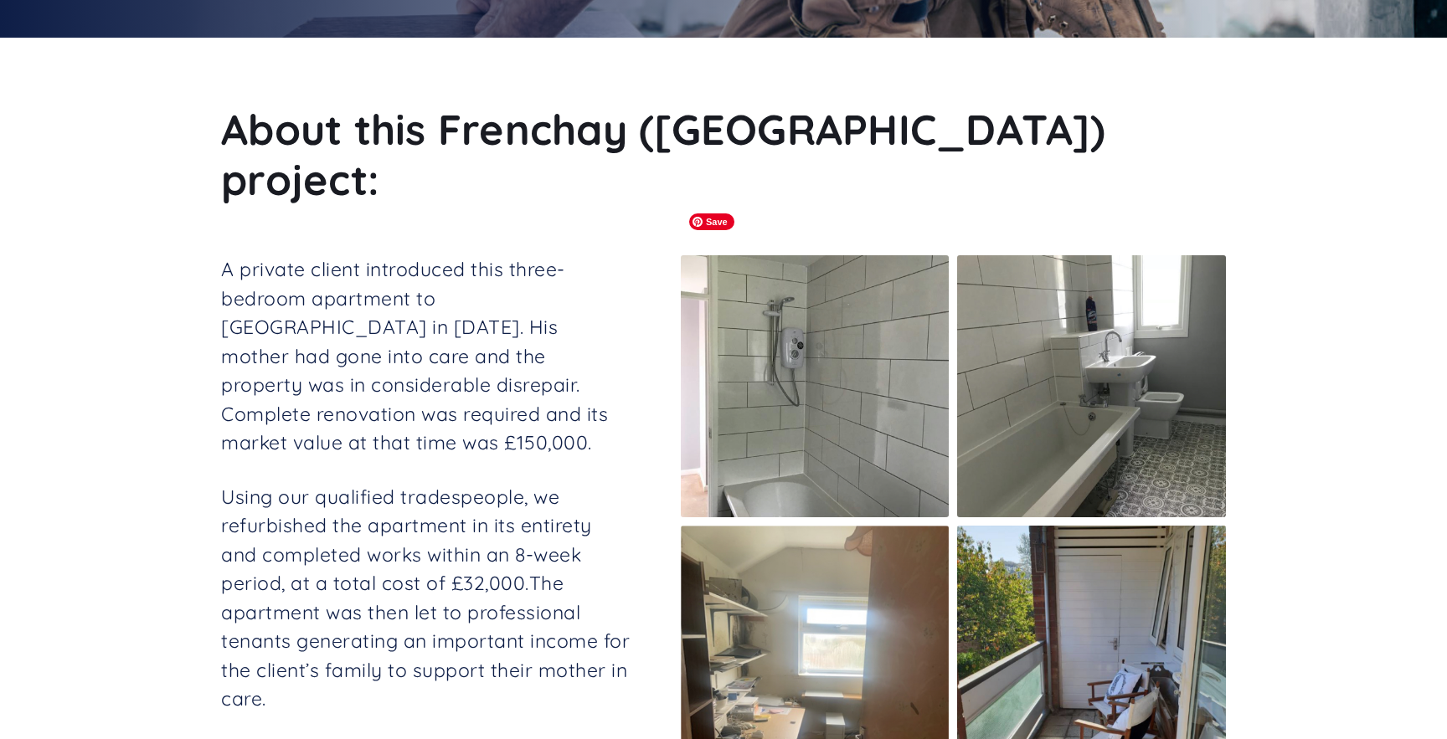
scroll to position [474, 0]
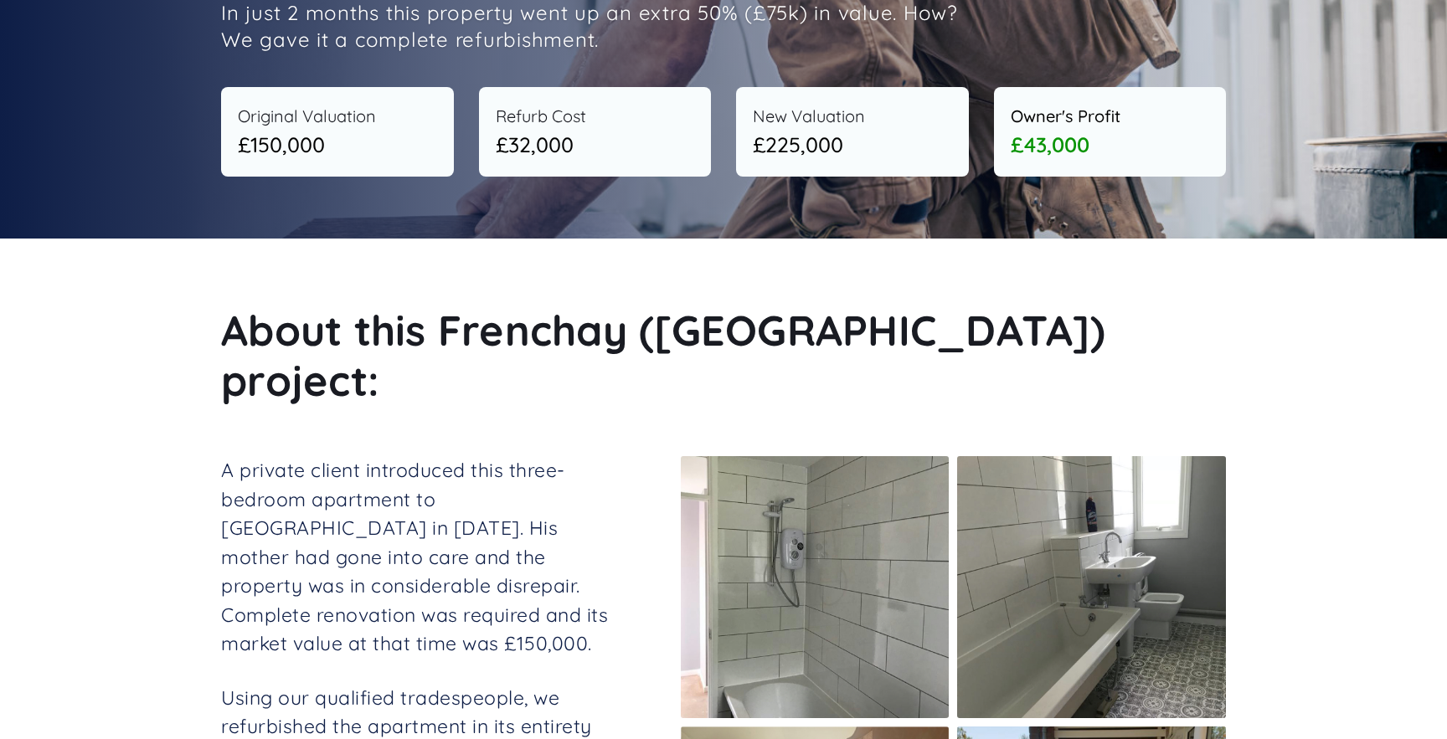
scroll to position [270, 0]
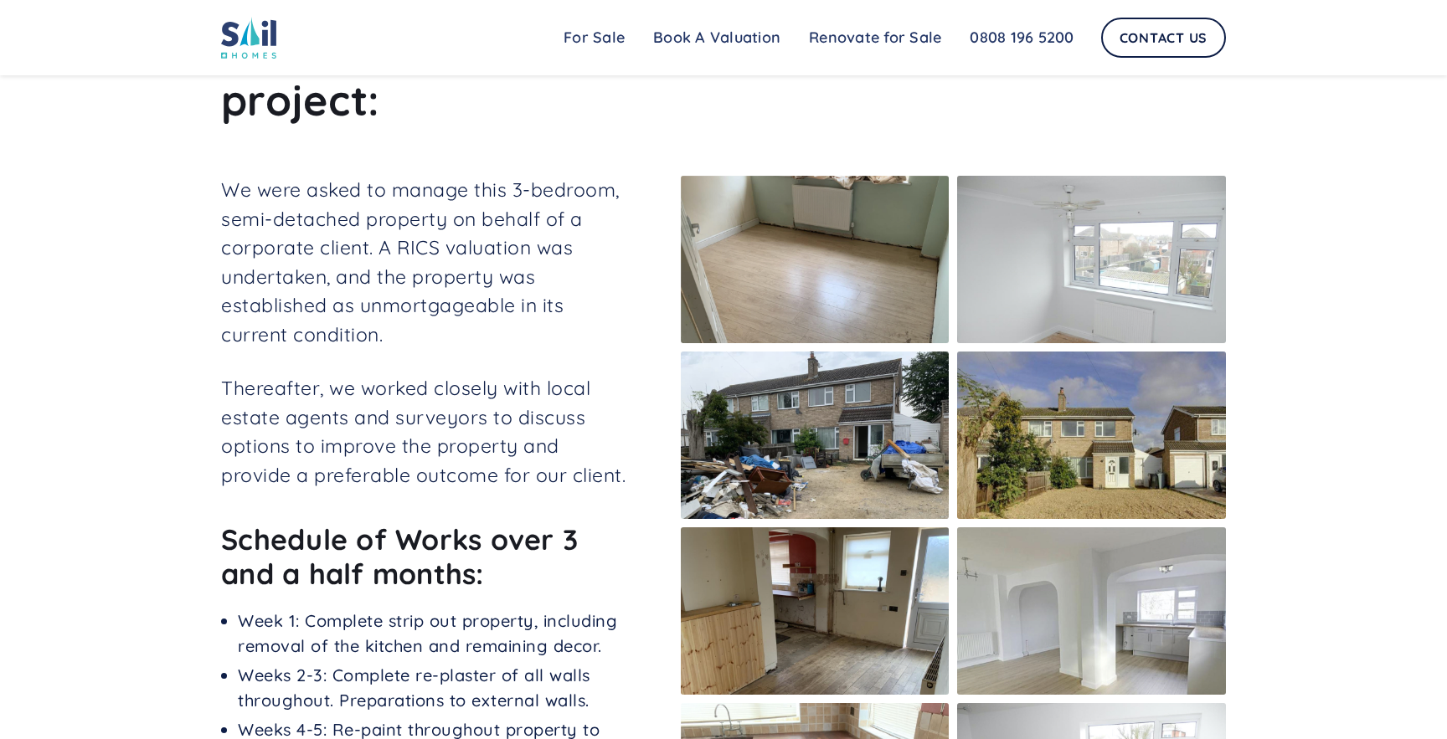
scroll to position [520, 0]
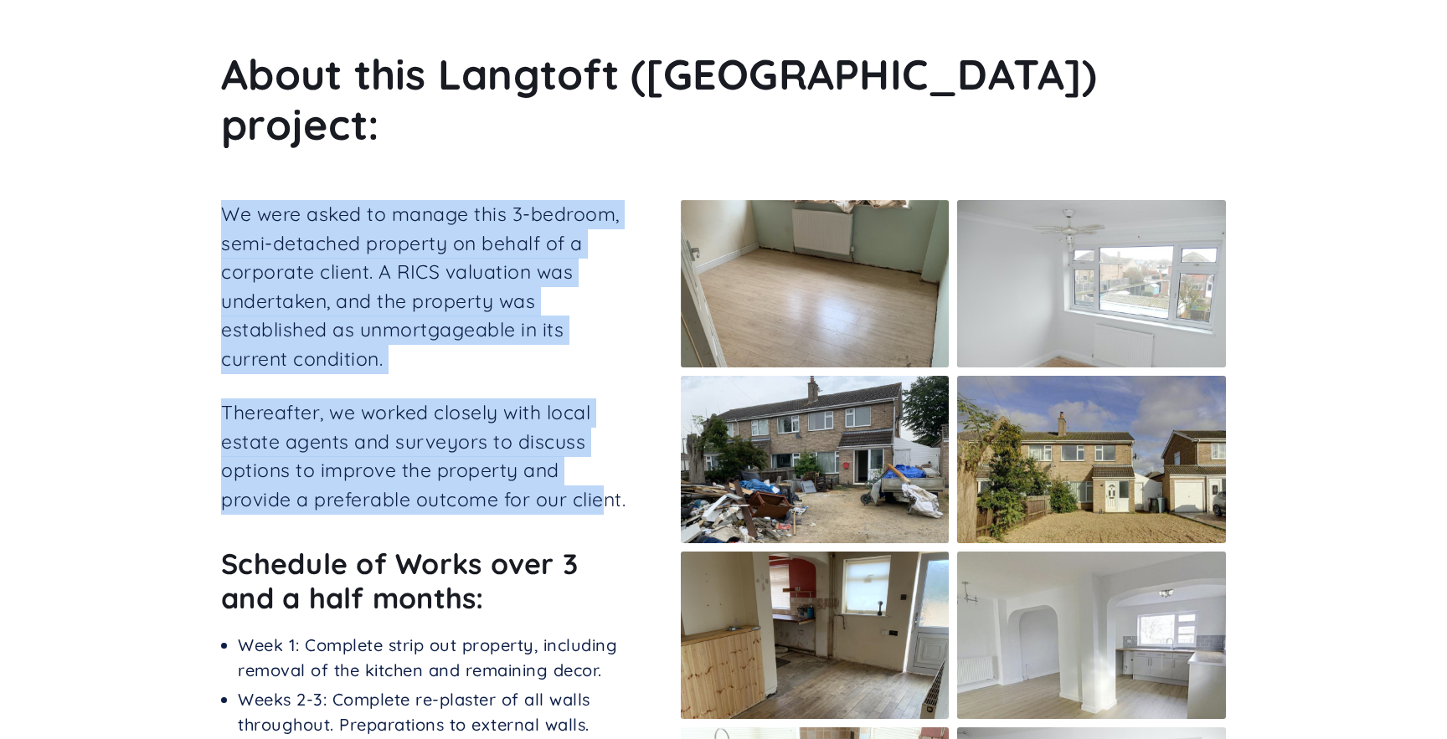
drag, startPoint x: 220, startPoint y: 161, endPoint x: 607, endPoint y: 451, distance: 483.7
click at [607, 451] on div "About this Langtoft ([GEOGRAPHIC_DATA]) project: We were asked to manage this 3…" at bounding box center [723, 509] width 1447 height 1055
click at [473, 450] on p "Thereafter, we worked closely with local estate agents and surveyors to discuss…" at bounding box center [425, 456] width 409 height 116
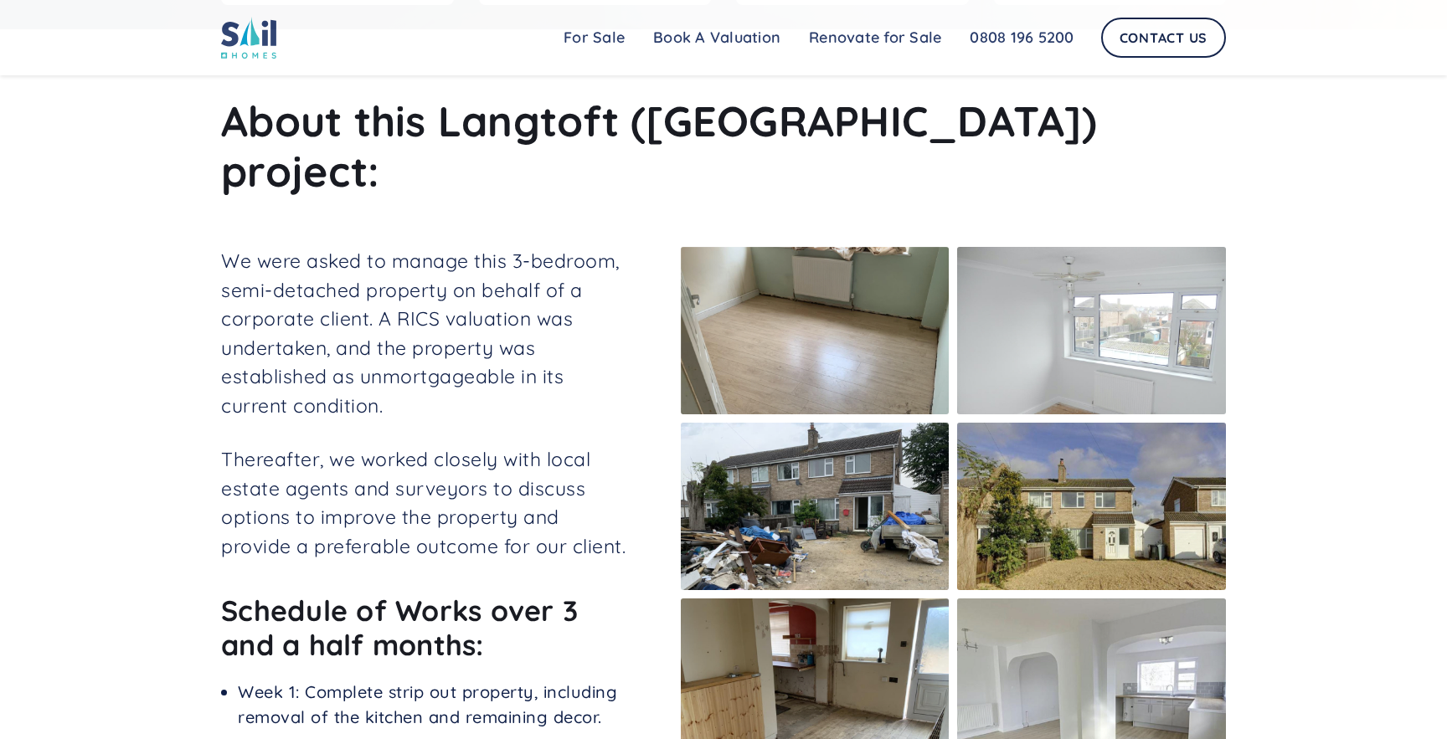
scroll to position [455, 0]
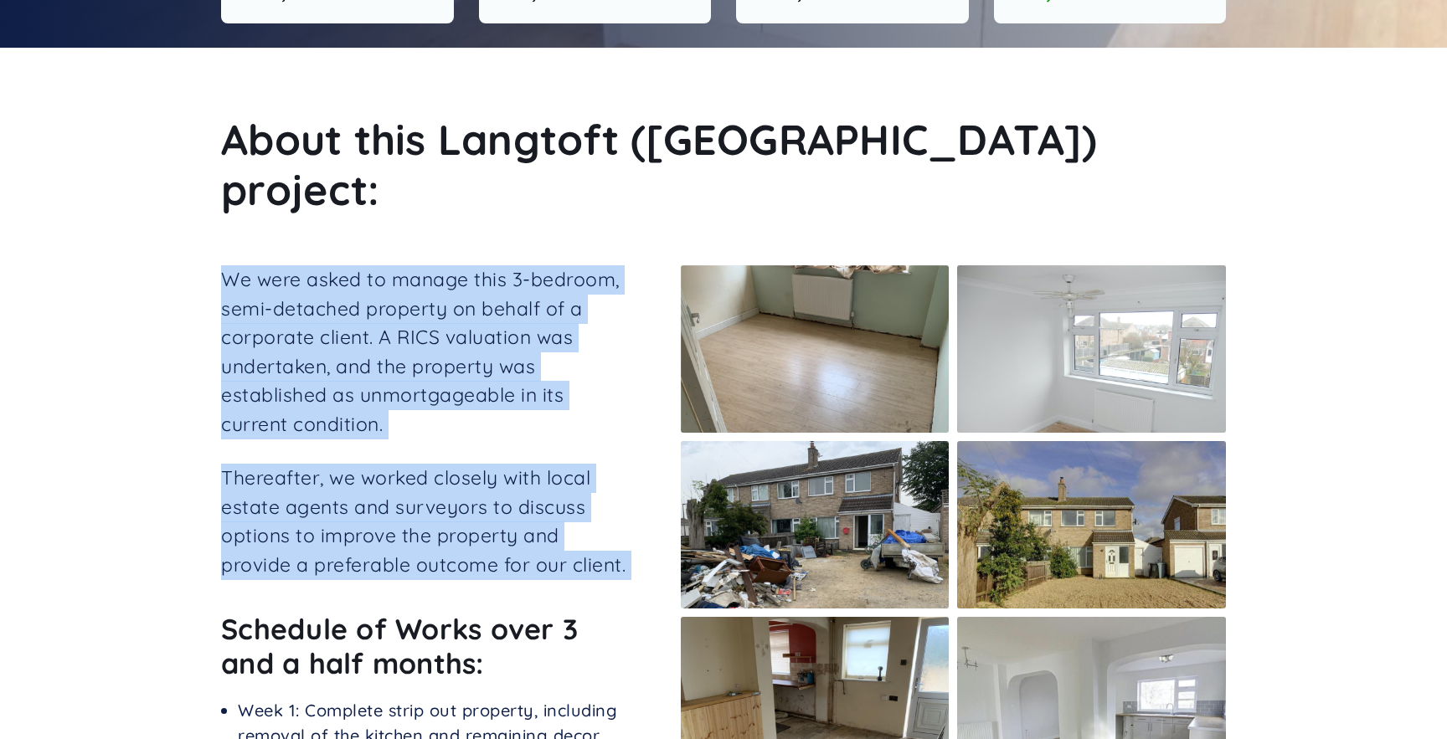
drag, startPoint x: 218, startPoint y: 231, endPoint x: 605, endPoint y: 527, distance: 487.2
click at [606, 530] on div "About this Langtoft ([GEOGRAPHIC_DATA]) project: We were asked to manage this 3…" at bounding box center [723, 575] width 1447 height 1055
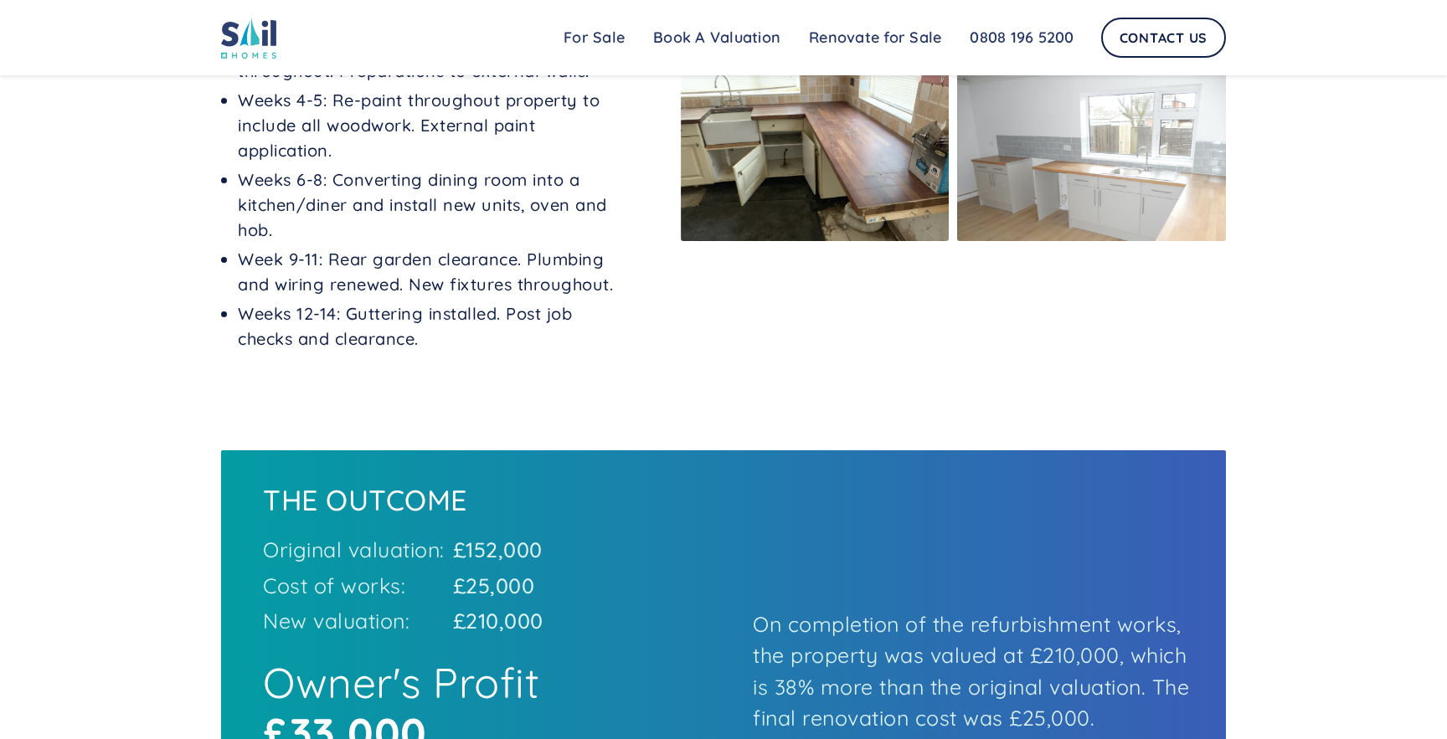
copy div "We were asked to manage this 3-bedroom, semi-detached property on behalf of a c…"
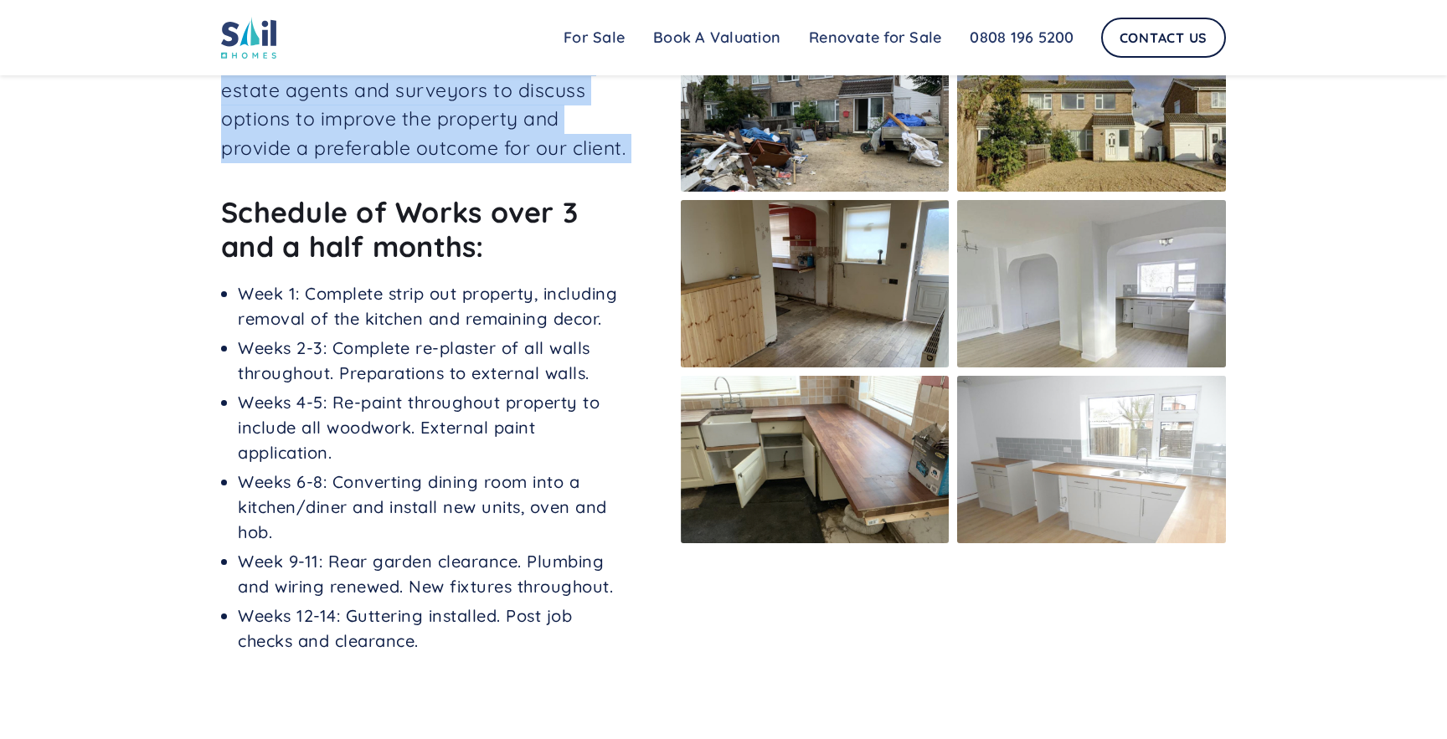
scroll to position [873, 0]
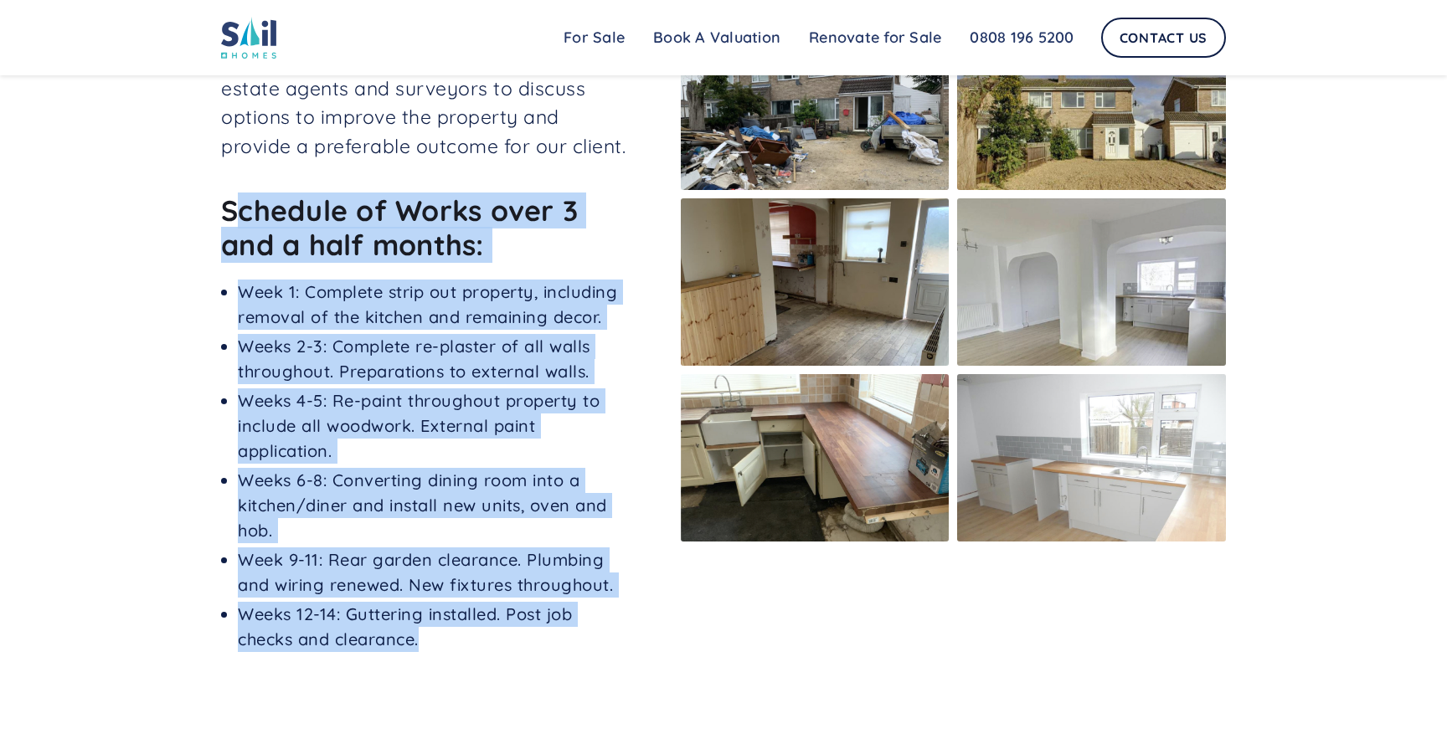
drag, startPoint x: 236, startPoint y: 164, endPoint x: 471, endPoint y: 579, distance: 477.2
click at [471, 579] on div "We were asked to manage this 3-bedroom, semi-detached property on behalf of a c…" at bounding box center [425, 265] width 409 height 837
drag, startPoint x: 476, startPoint y: 578, endPoint x: 429, endPoint y: 601, distance: 52.0
click at [477, 602] on li "Weeks 12-14: Guttering installed. Post job checks and clearance." at bounding box center [434, 627] width 393 height 50
drag, startPoint x: 429, startPoint y: 601, endPoint x: 412, endPoint y: 316, distance: 286.0
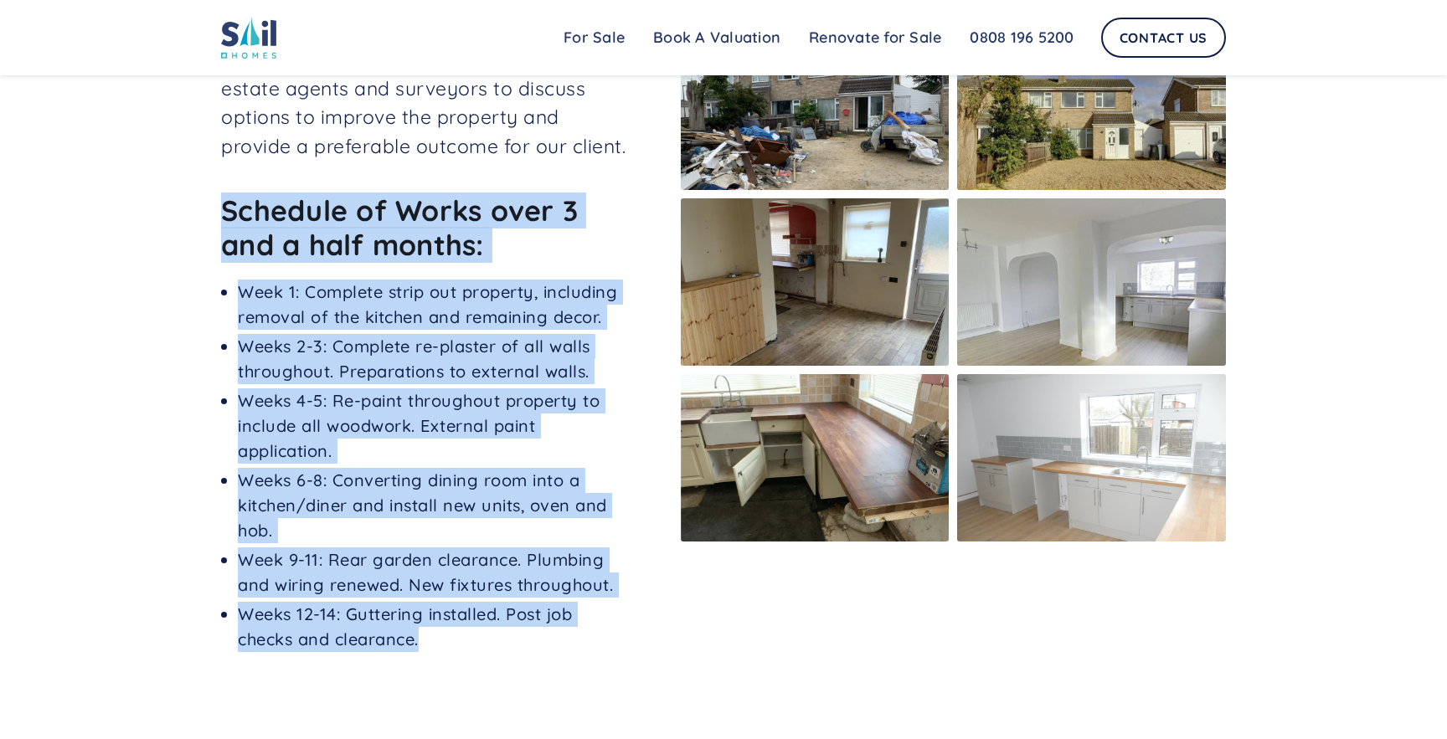
click at [172, 162] on div "About this Langtoft ([GEOGRAPHIC_DATA]) project: We were asked to manage this 3…" at bounding box center [723, 156] width 1447 height 1055
click at [496, 388] on li "Weeks 4-5: Re-paint throughout property to include all woodwork. External paint…" at bounding box center [434, 425] width 393 height 75
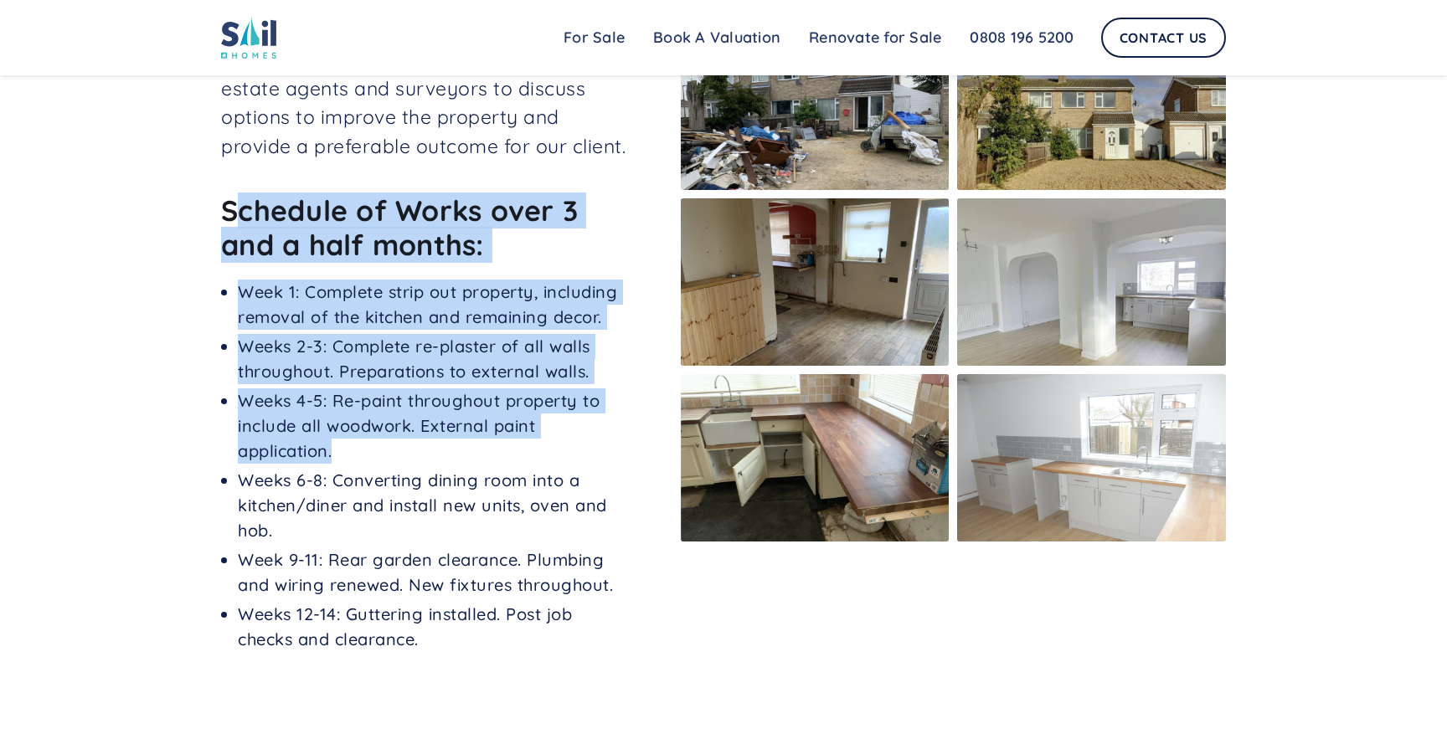
drag, startPoint x: 231, startPoint y: 167, endPoint x: 474, endPoint y: 410, distance: 343.9
click at [474, 410] on div "We were asked to manage this 3-bedroom, semi-detached property on behalf of a c…" at bounding box center [425, 265] width 409 height 837
click at [278, 186] on h2 "Schedule of Works over 3 and a half months:" at bounding box center [425, 233] width 409 height 94
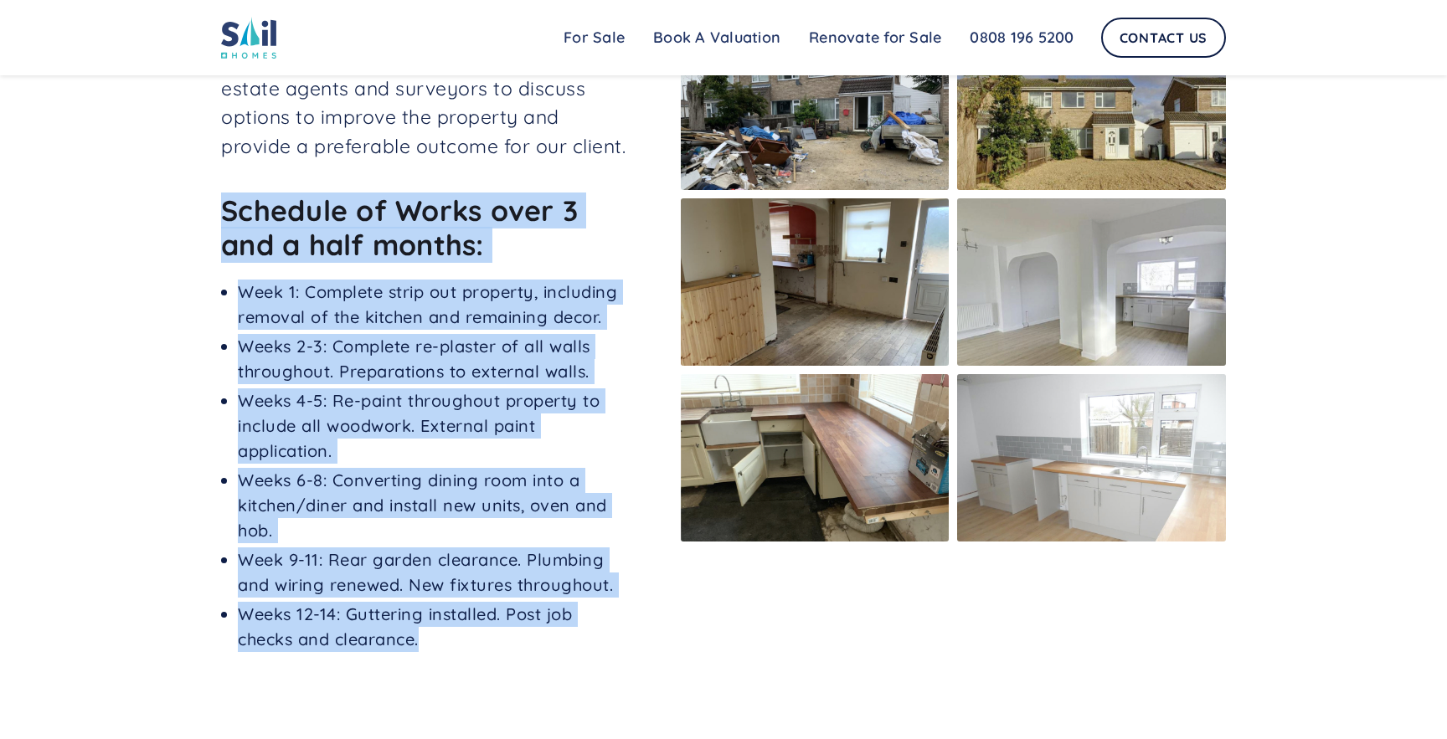
drag, startPoint x: 244, startPoint y: 172, endPoint x: 465, endPoint y: 593, distance: 474.8
click at [462, 594] on div "About this Langtoft ([GEOGRAPHIC_DATA]) project: We were asked to manage this 3…" at bounding box center [723, 156] width 1447 height 1055
copy div "Schedule of Works over 3 and a half months: Week 1: Complete strip out property…"
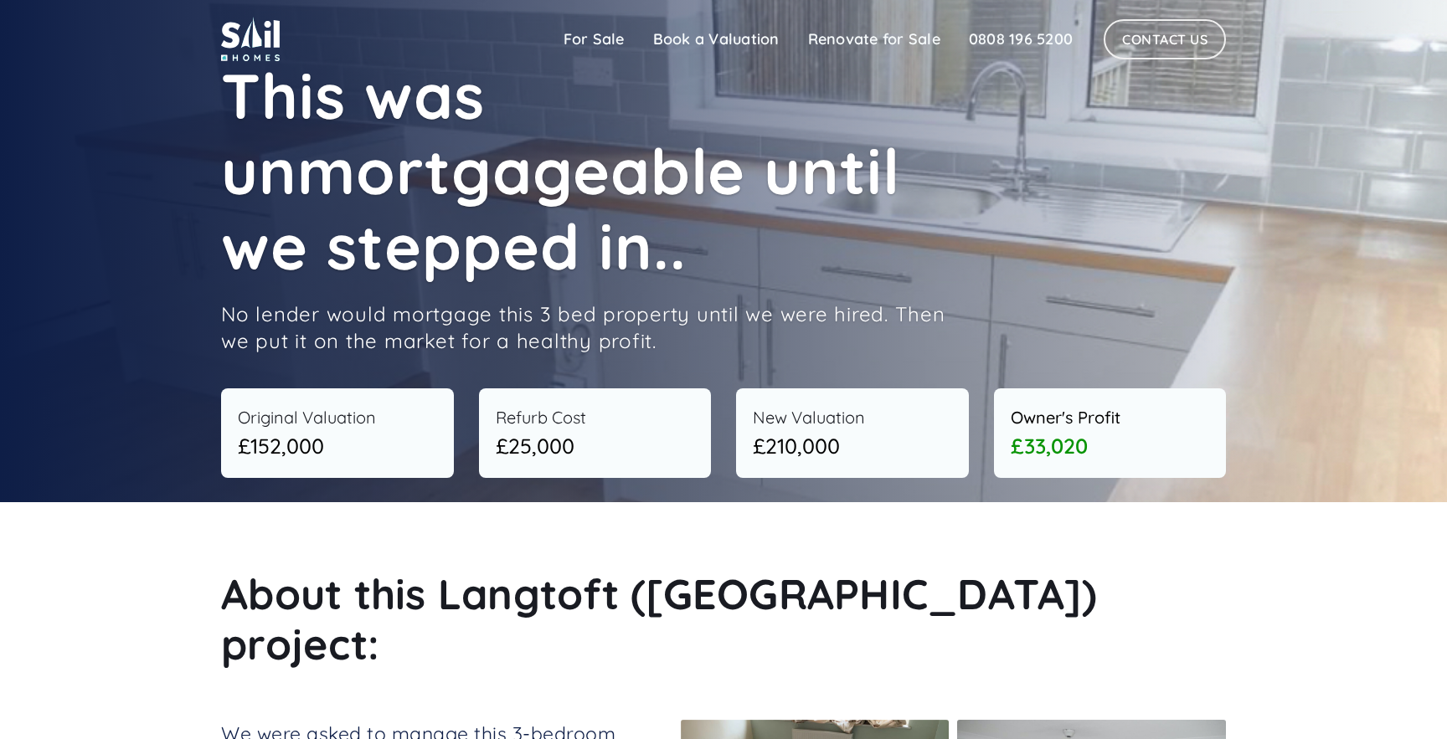
click at [306, 444] on div "£152,000" at bounding box center [337, 446] width 199 height 32
copy div "152,000"
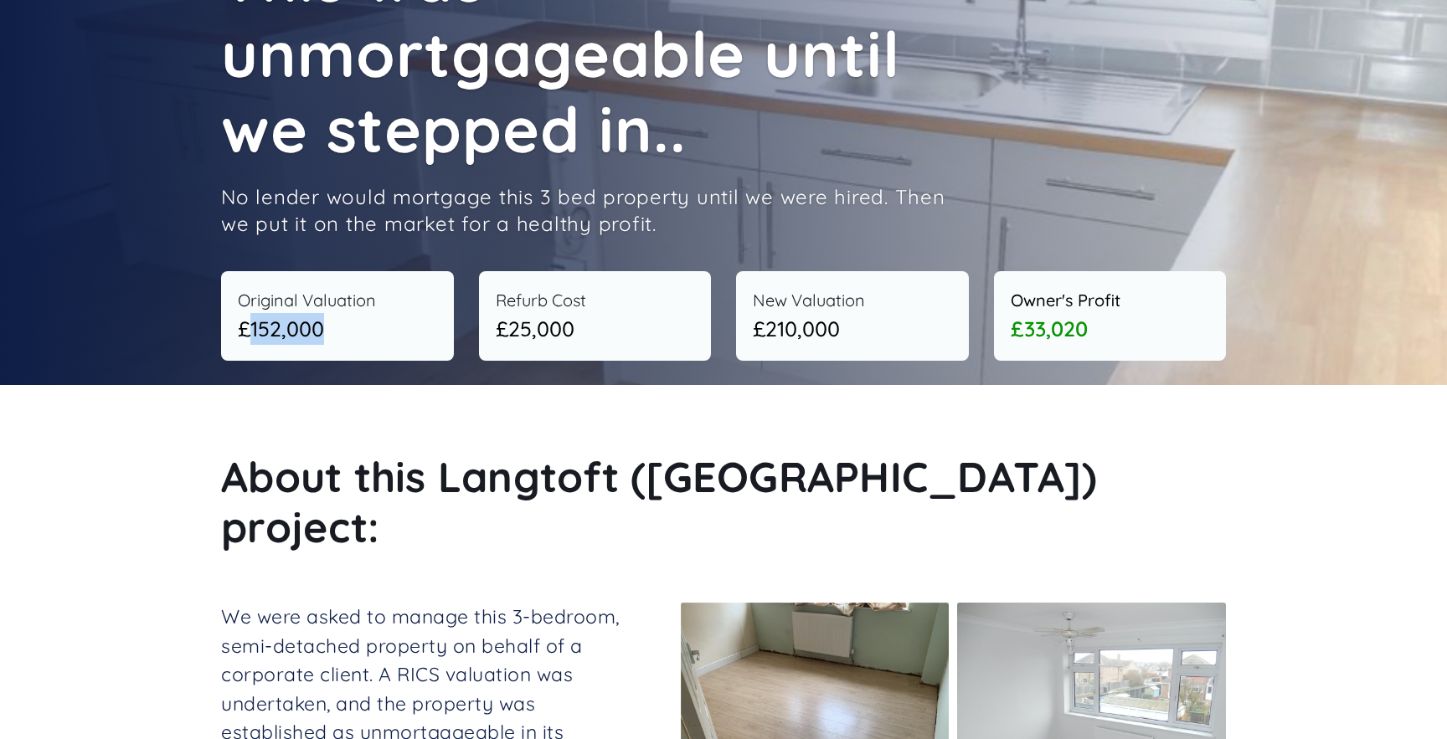
scroll to position [131, 0]
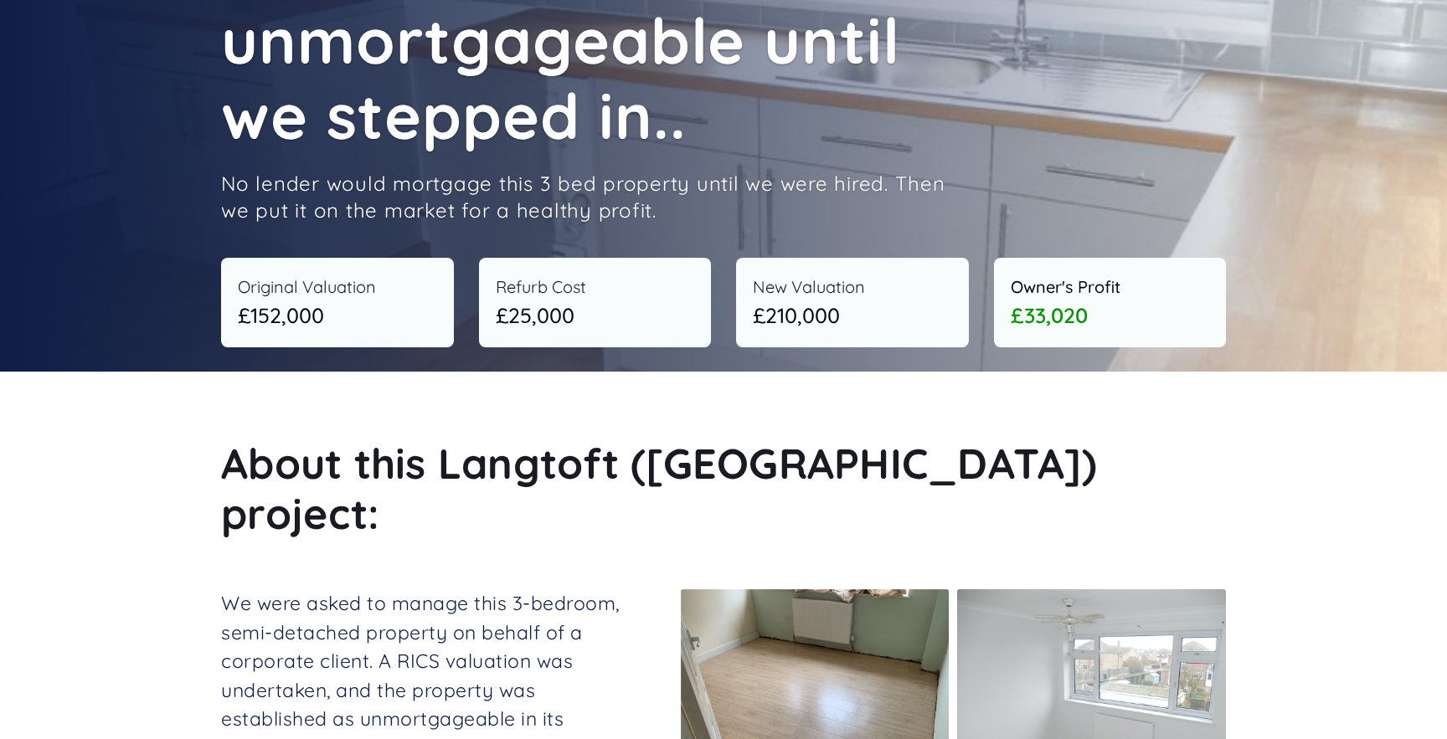
click at [521, 321] on div "£25,000" at bounding box center [595, 316] width 199 height 32
copy div "25,000"
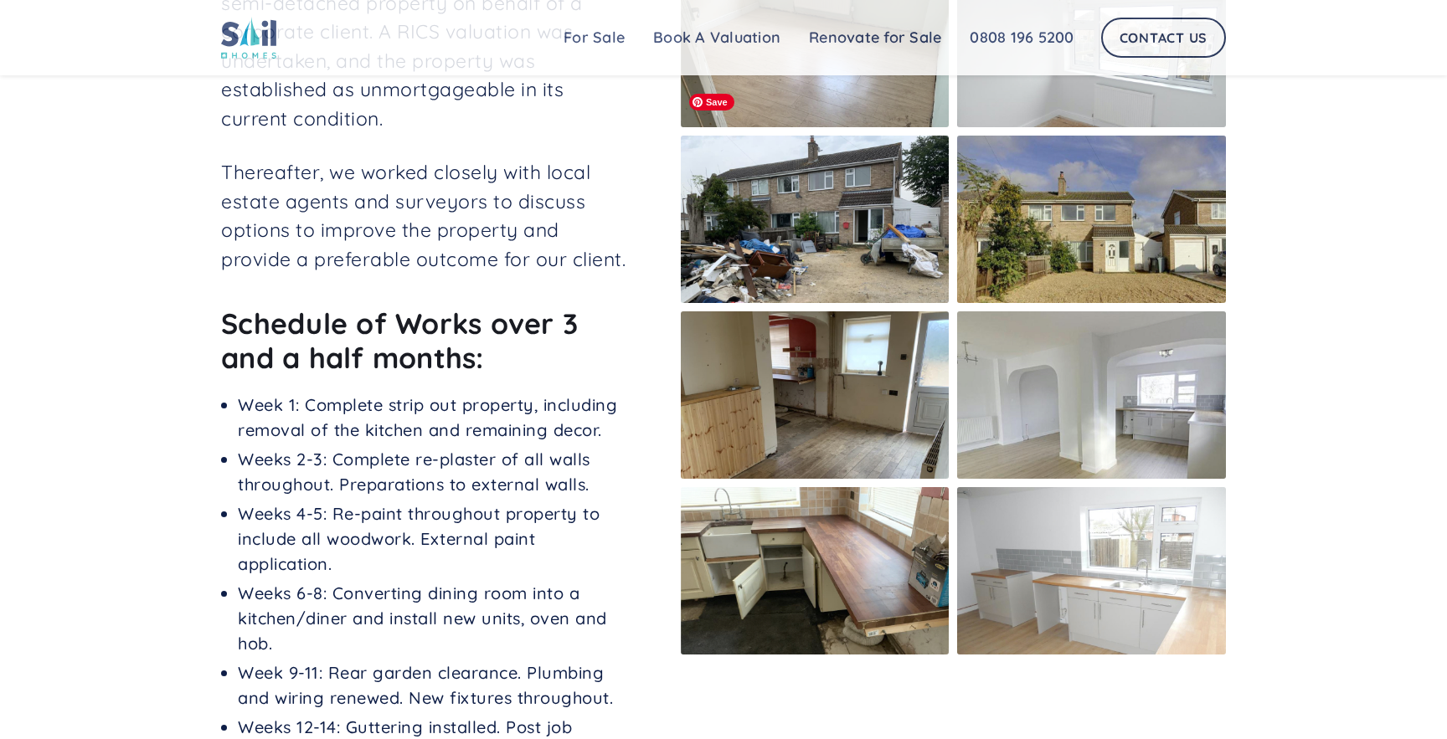
scroll to position [757, 0]
